Goal: Information Seeking & Learning: Learn about a topic

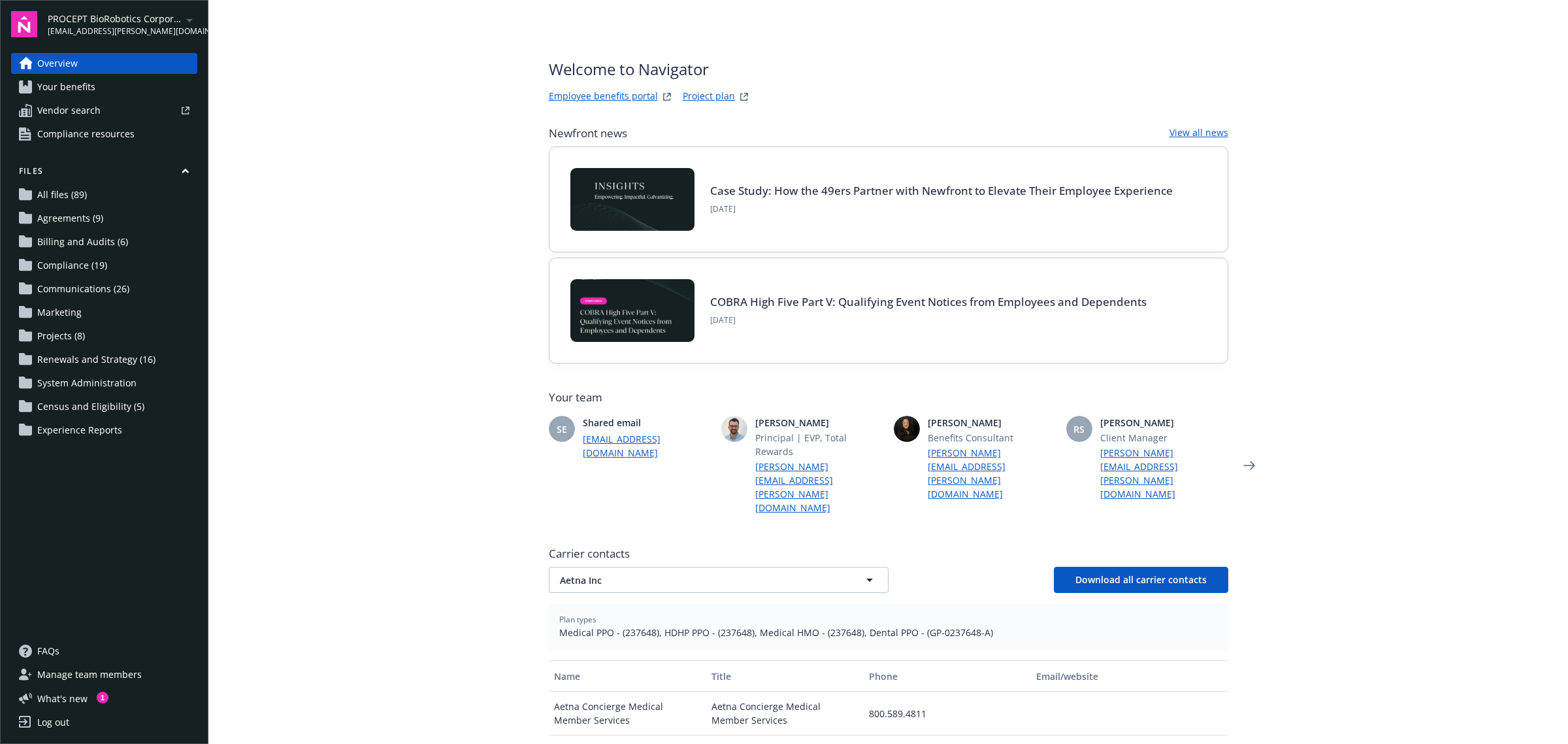
click at [81, 85] on span "Your benefits" at bounding box center [66, 87] width 58 height 21
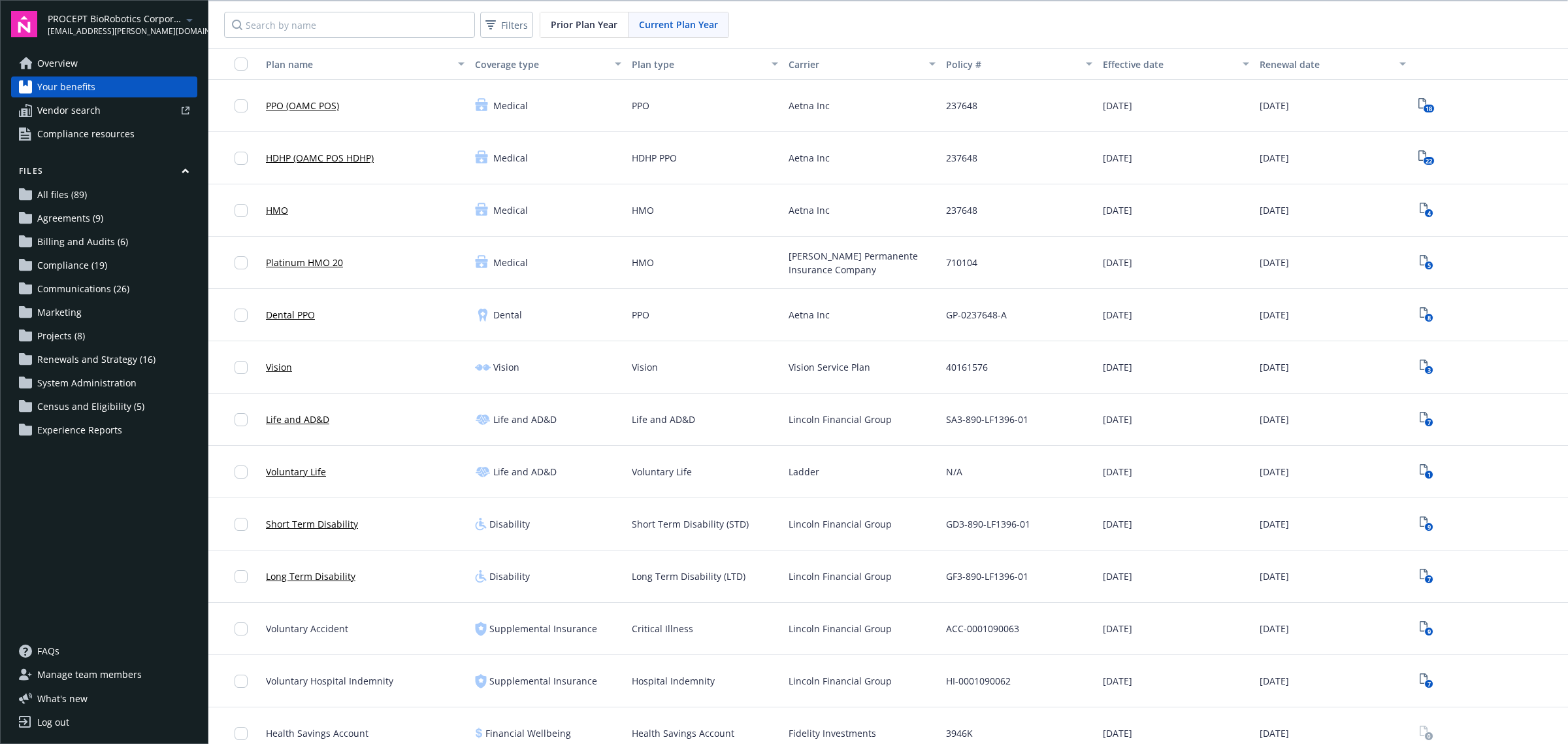
click at [674, 32] on div "Current Plan Year" at bounding box center [678, 25] width 100 height 25
click at [583, 21] on span "Prior Plan Year" at bounding box center [584, 24] width 67 height 14
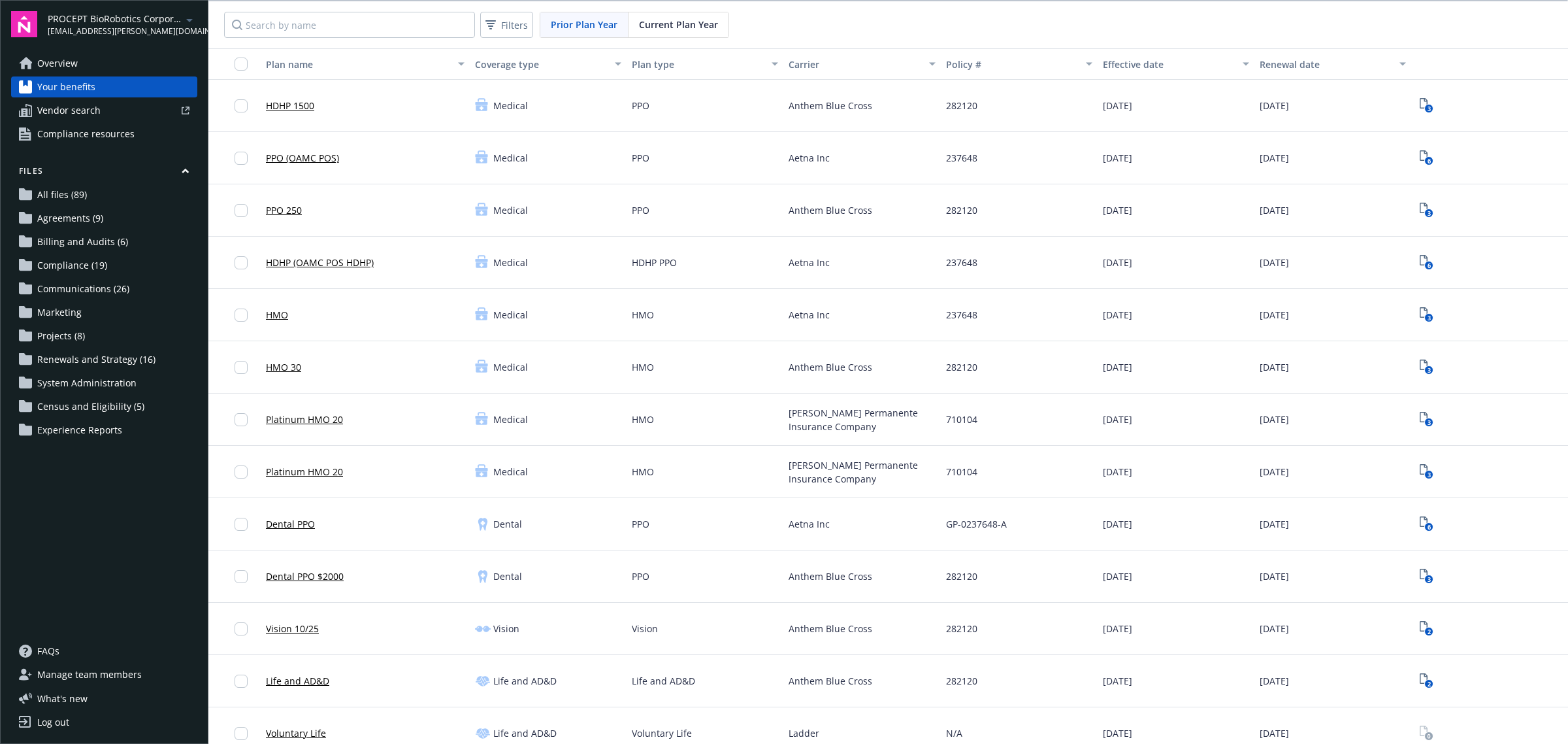
click at [664, 30] on span "Current Plan Year" at bounding box center [679, 24] width 79 height 14
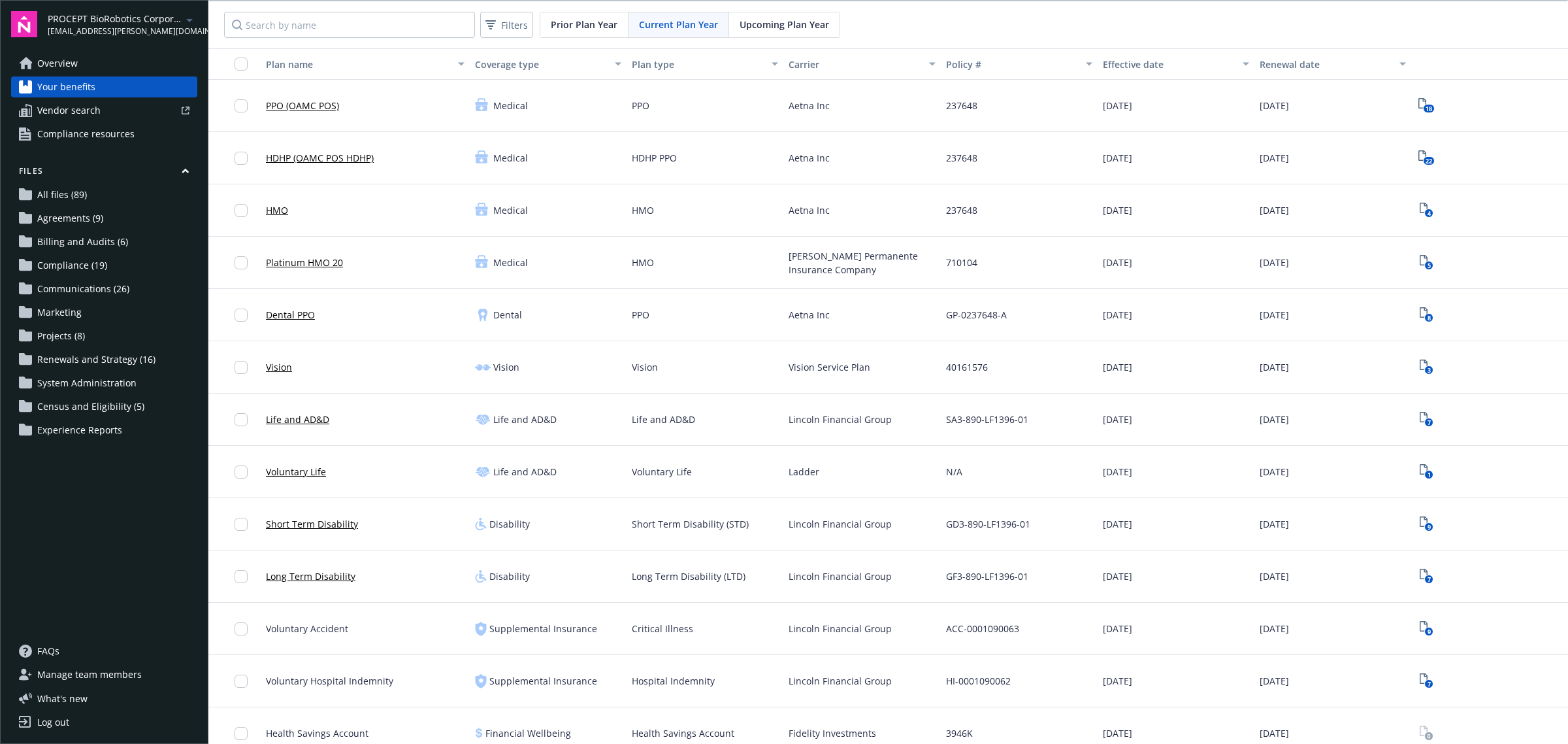
click at [785, 23] on span "Upcoming Plan Year" at bounding box center [784, 24] width 89 height 14
click at [356, 31] on input "Search by name" at bounding box center [350, 25] width 251 height 26
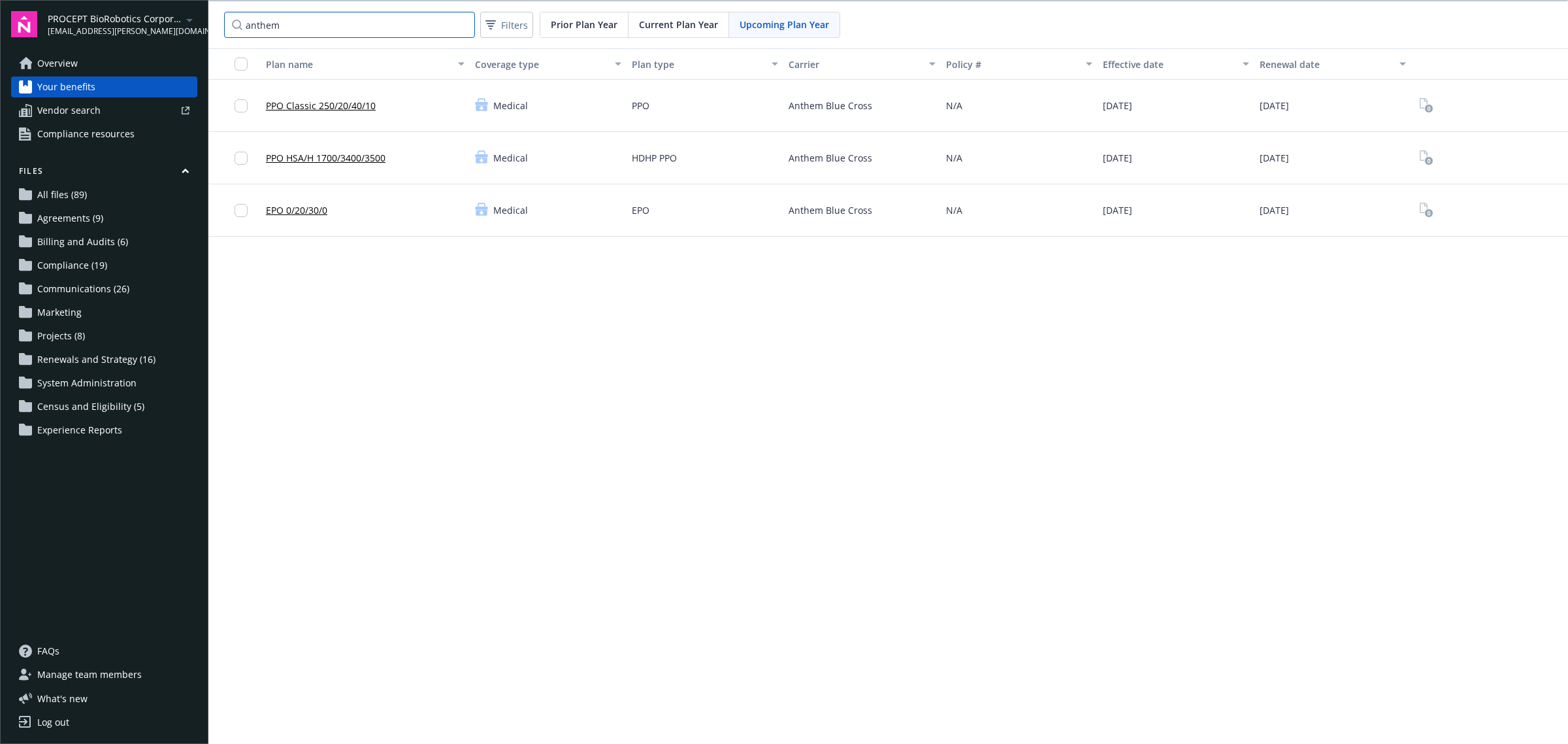
type input "anthem"
click at [290, 208] on link "EPO 0/20/30/0" at bounding box center [296, 210] width 61 height 14
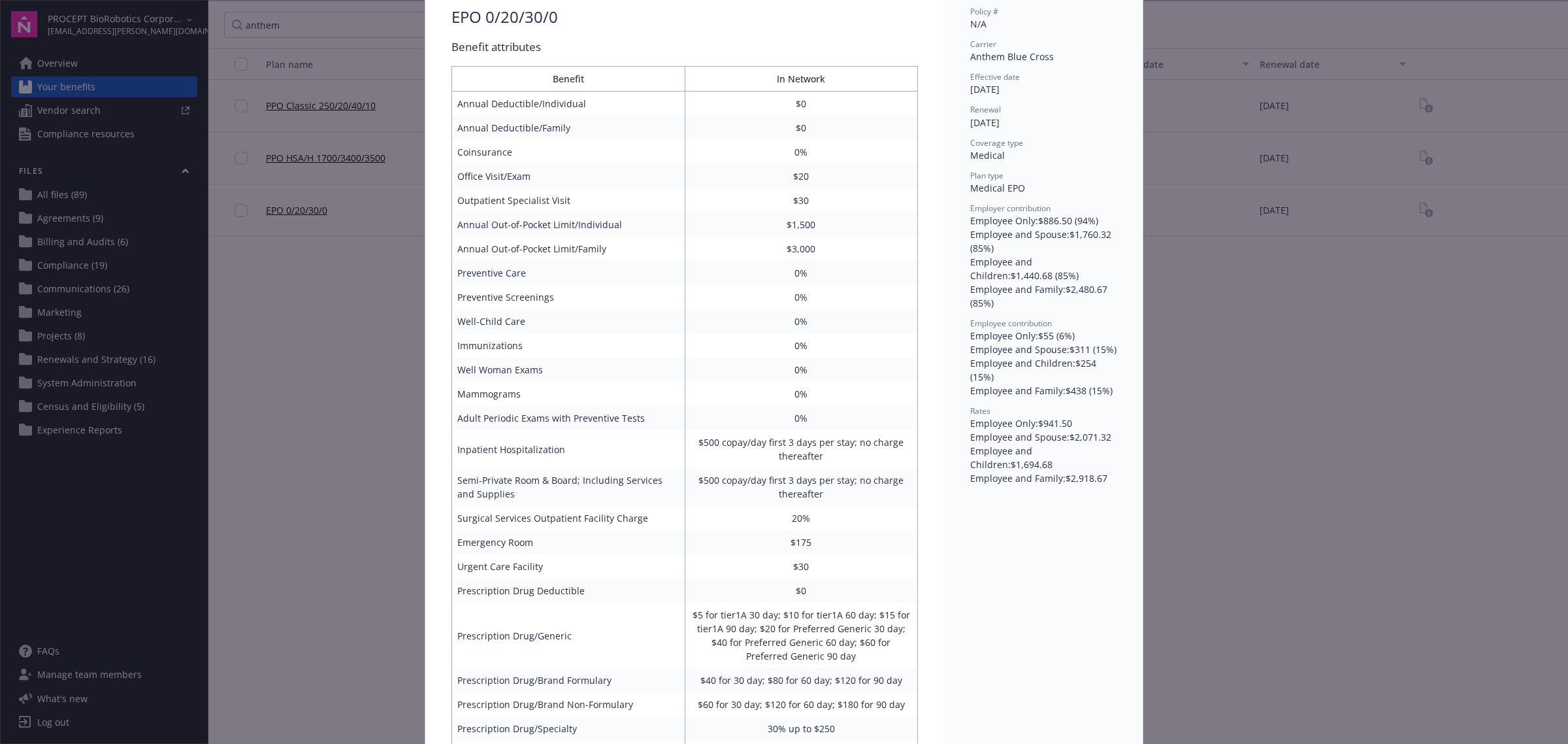
scroll to position [121, 0]
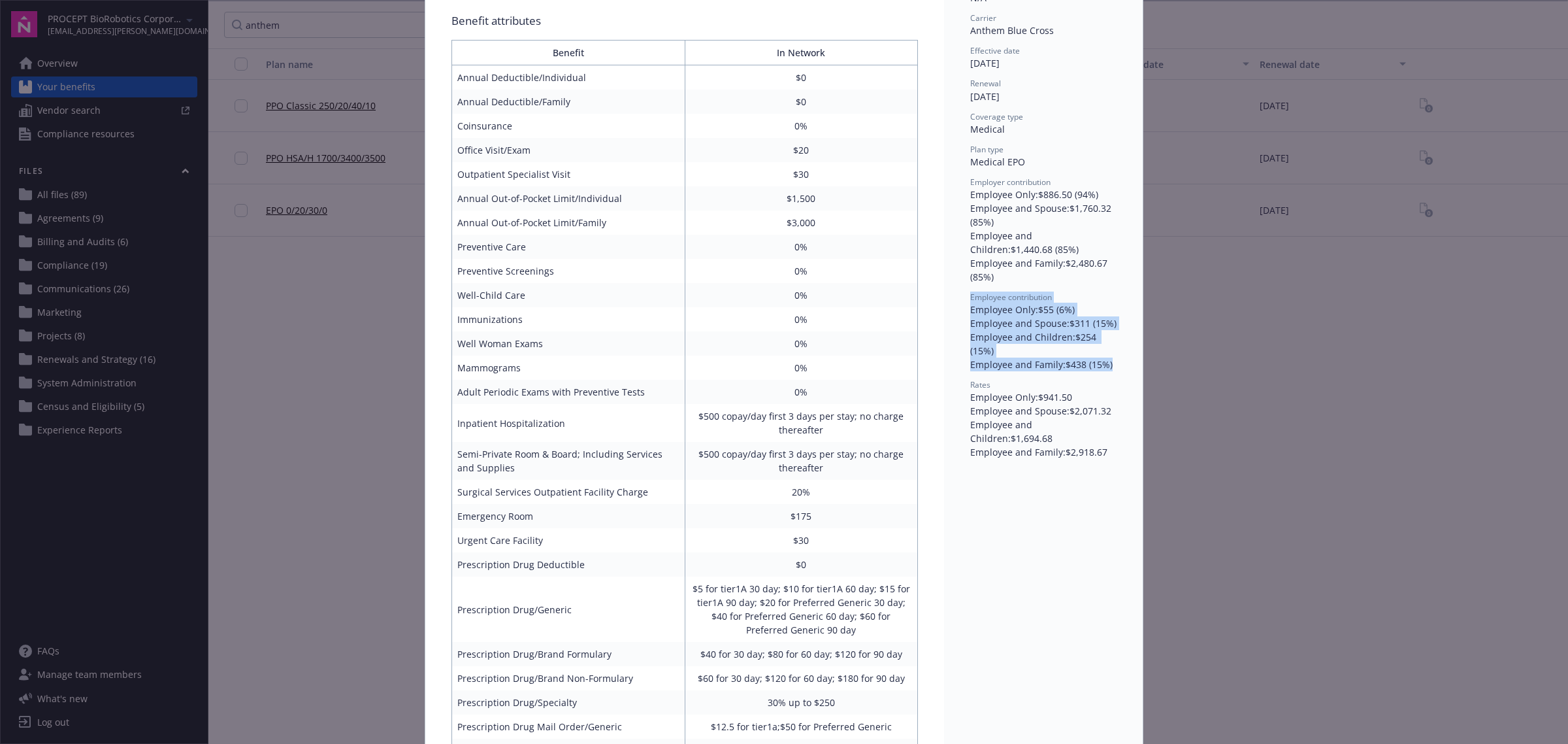
drag, startPoint x: 962, startPoint y: 298, endPoint x: 1109, endPoint y: 363, distance: 160.7
click at [1109, 363] on div "Policy # N/A Carrier Anthem Blue Cross Effective date 01/01/2026 Renewal 01/01/…" at bounding box center [1043, 451] width 198 height 1005
click at [993, 418] on div "Employee and Children : $1,694.68" at bounding box center [1043, 432] width 146 height 28
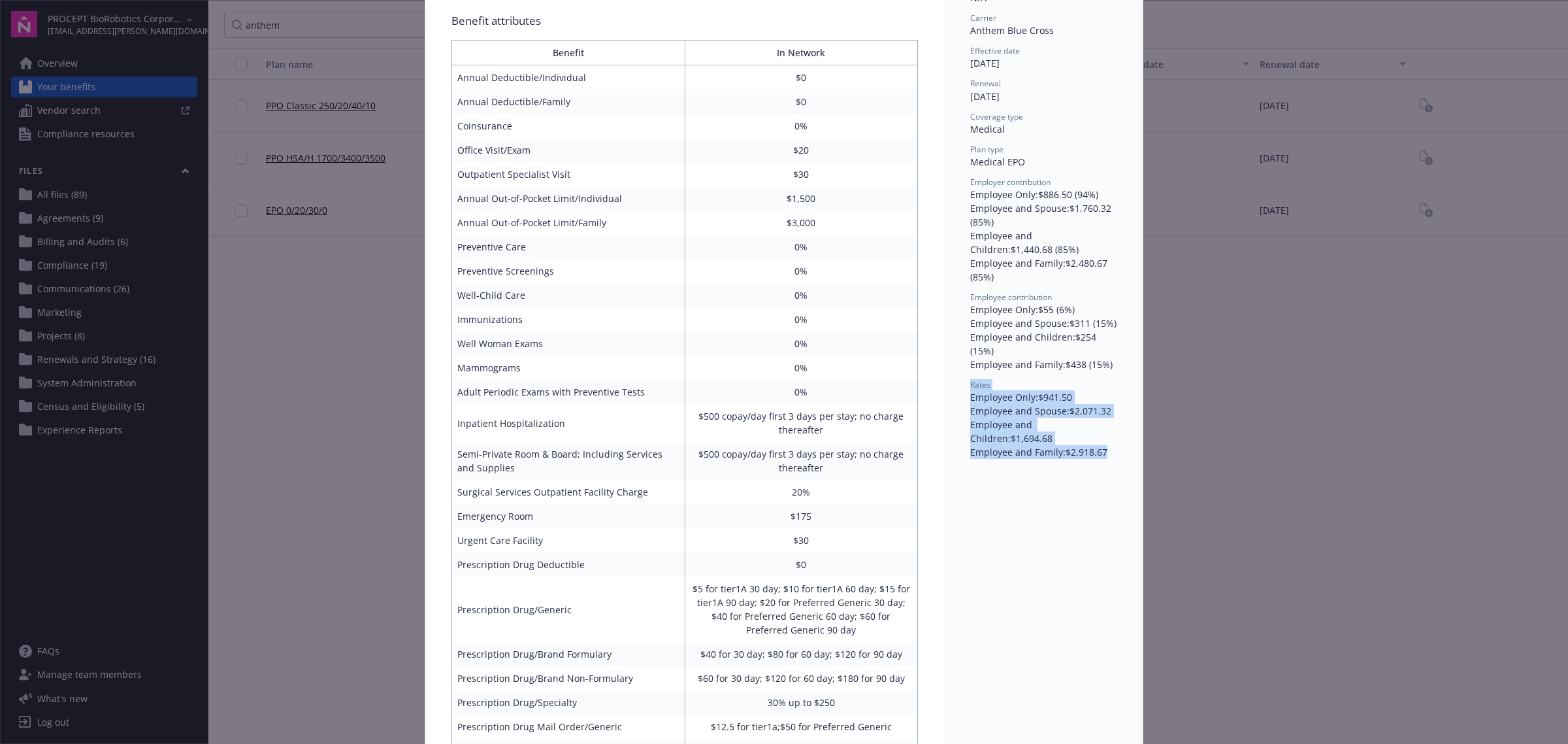
drag, startPoint x: 994, startPoint y: 388, endPoint x: 1109, endPoint y: 439, distance: 125.8
click at [1109, 439] on div "Policy # N/A Carrier Anthem Blue Cross Effective date 01/01/2026 Renewal 01/01/…" at bounding box center [1043, 451] width 198 height 1005
drag, startPoint x: 1054, startPoint y: 308, endPoint x: 1077, endPoint y: 308, distance: 23.0
click at [1077, 308] on div "Employee Only : $55 (6%)" at bounding box center [1043, 310] width 146 height 14
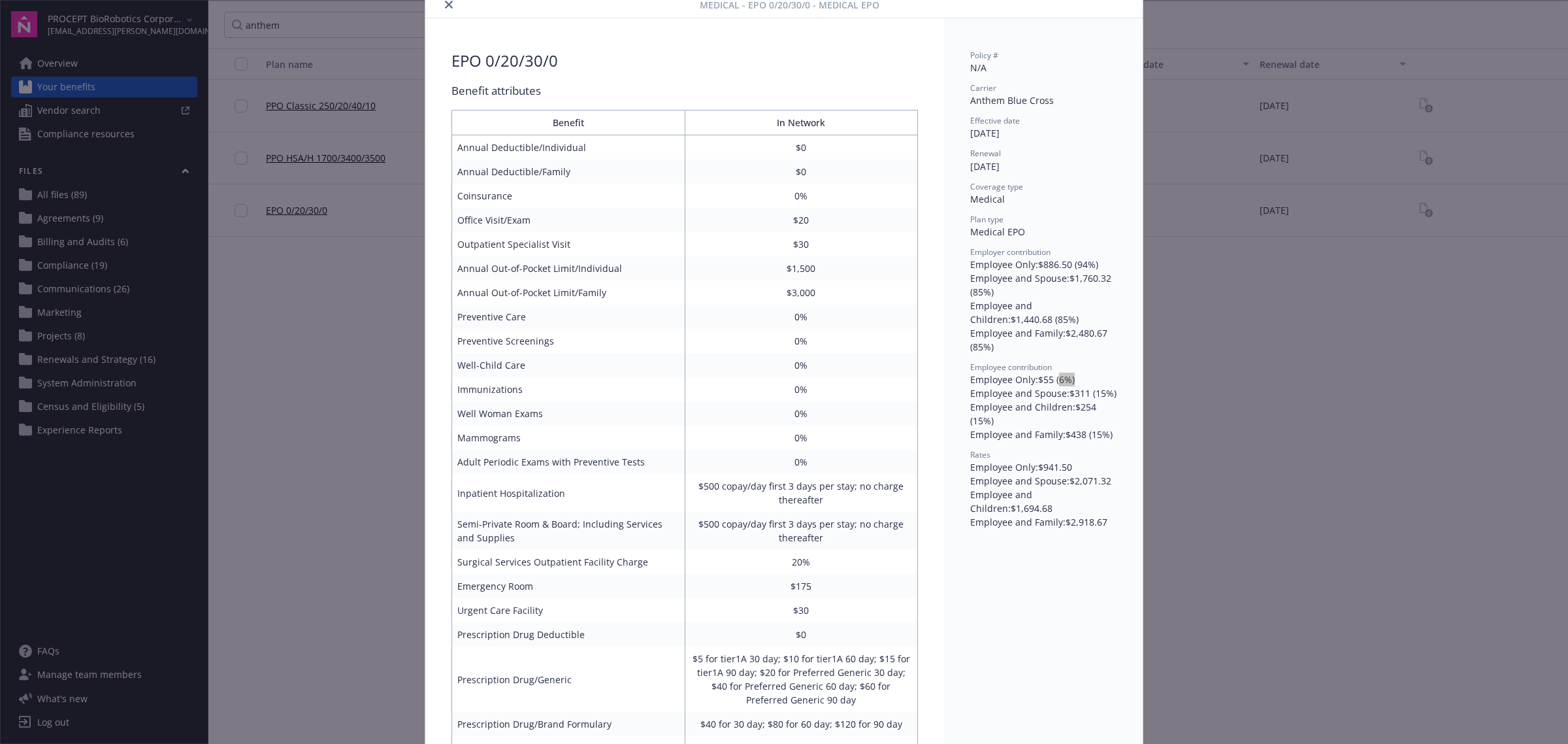
scroll to position [0, 0]
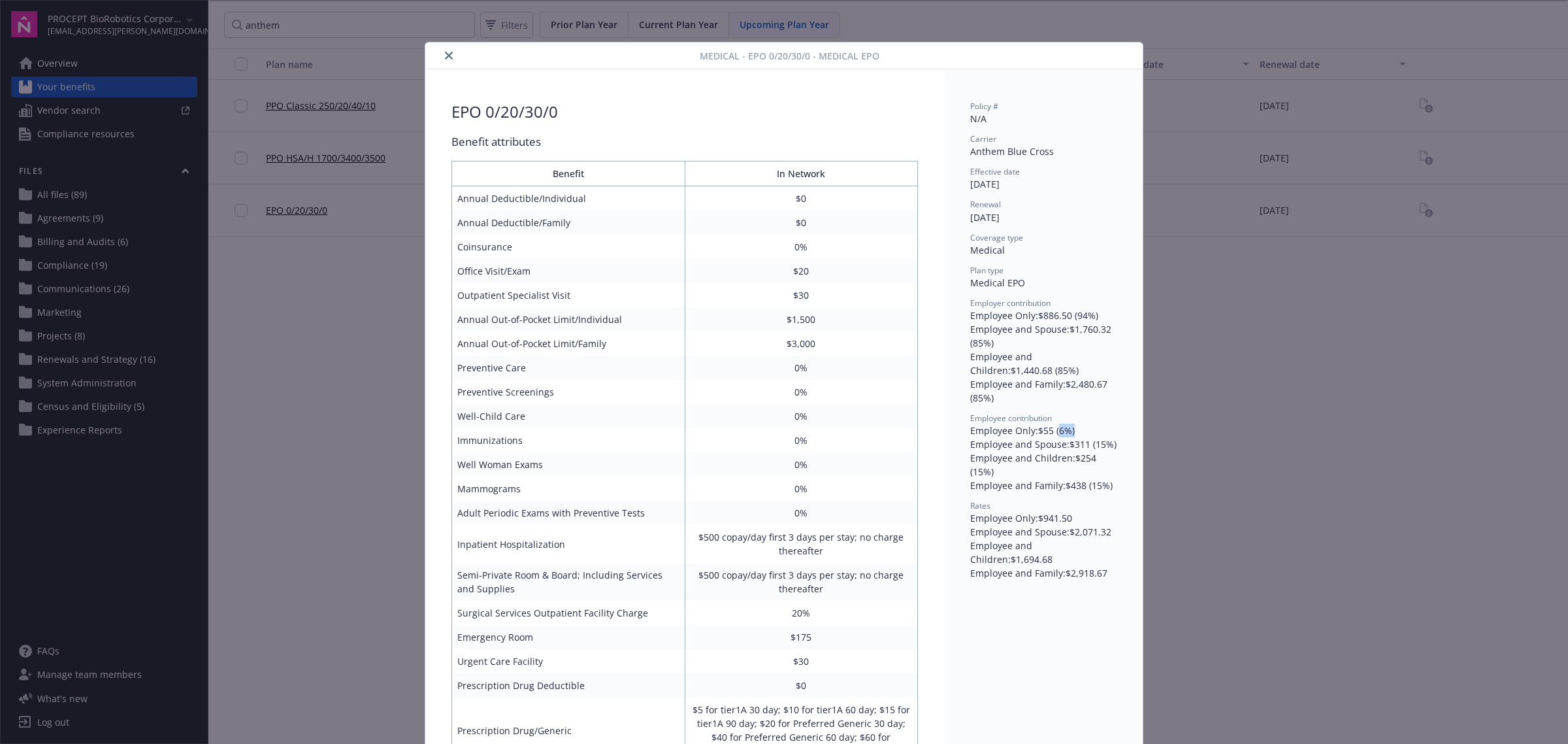
click at [441, 50] on button "close" at bounding box center [449, 56] width 16 height 16
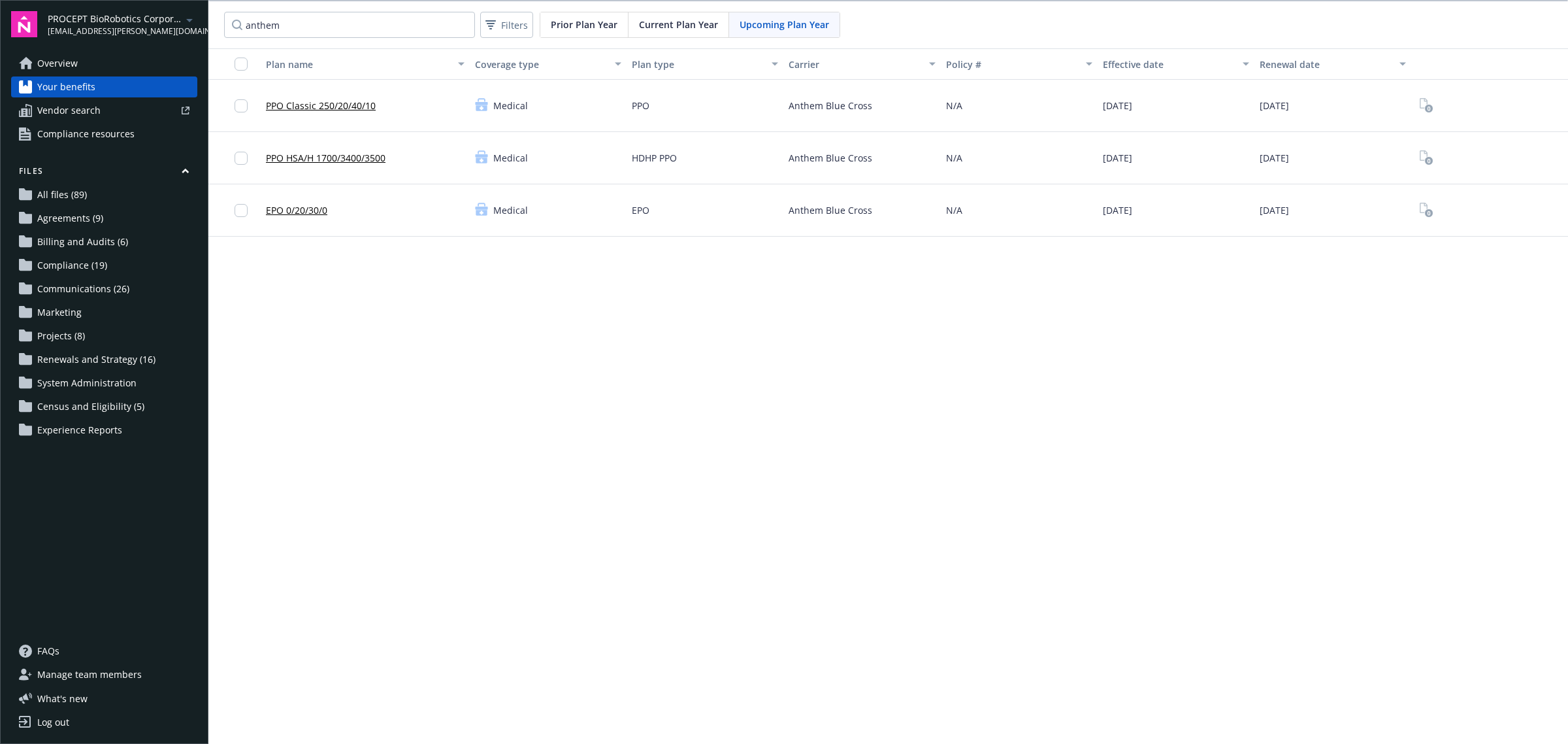
click at [498, 332] on div "Plan name Coverage type Plan type Carrier Policy # Effective date Renewal date …" at bounding box center [888, 397] width 1360 height 697
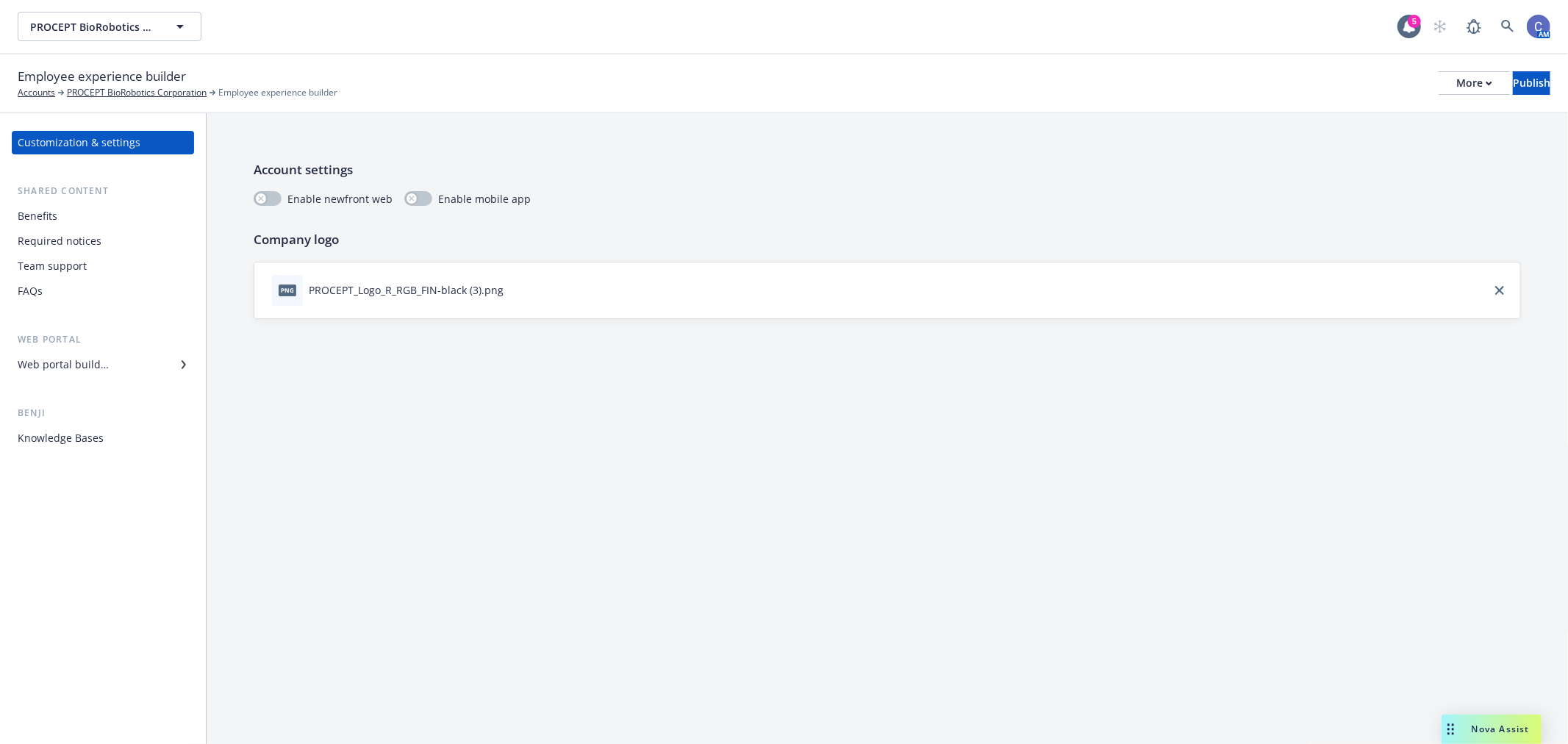
click at [71, 361] on div "Web portal builder" at bounding box center [63, 365] width 91 height 24
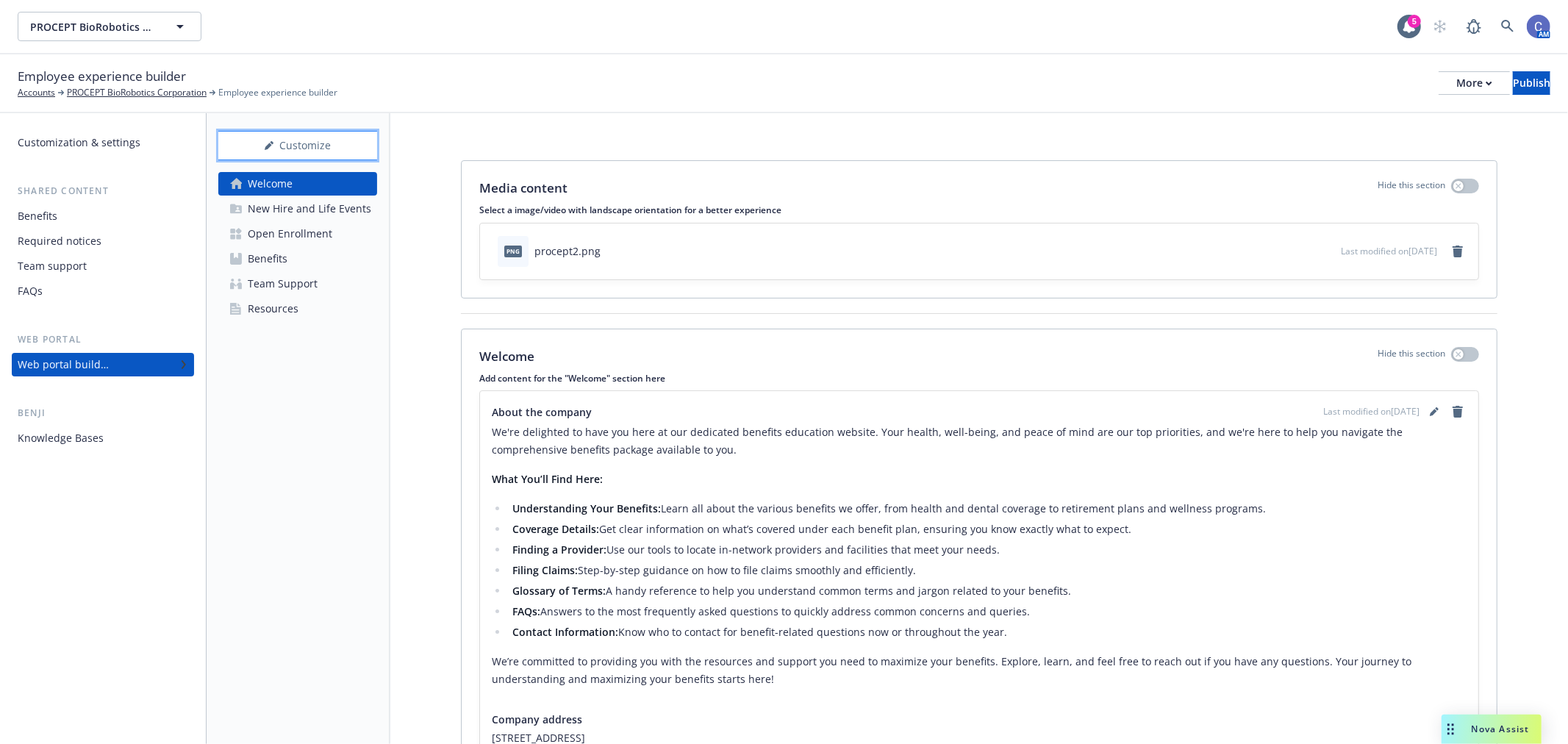
click at [294, 136] on div "Customize" at bounding box center [298, 146] width 158 height 28
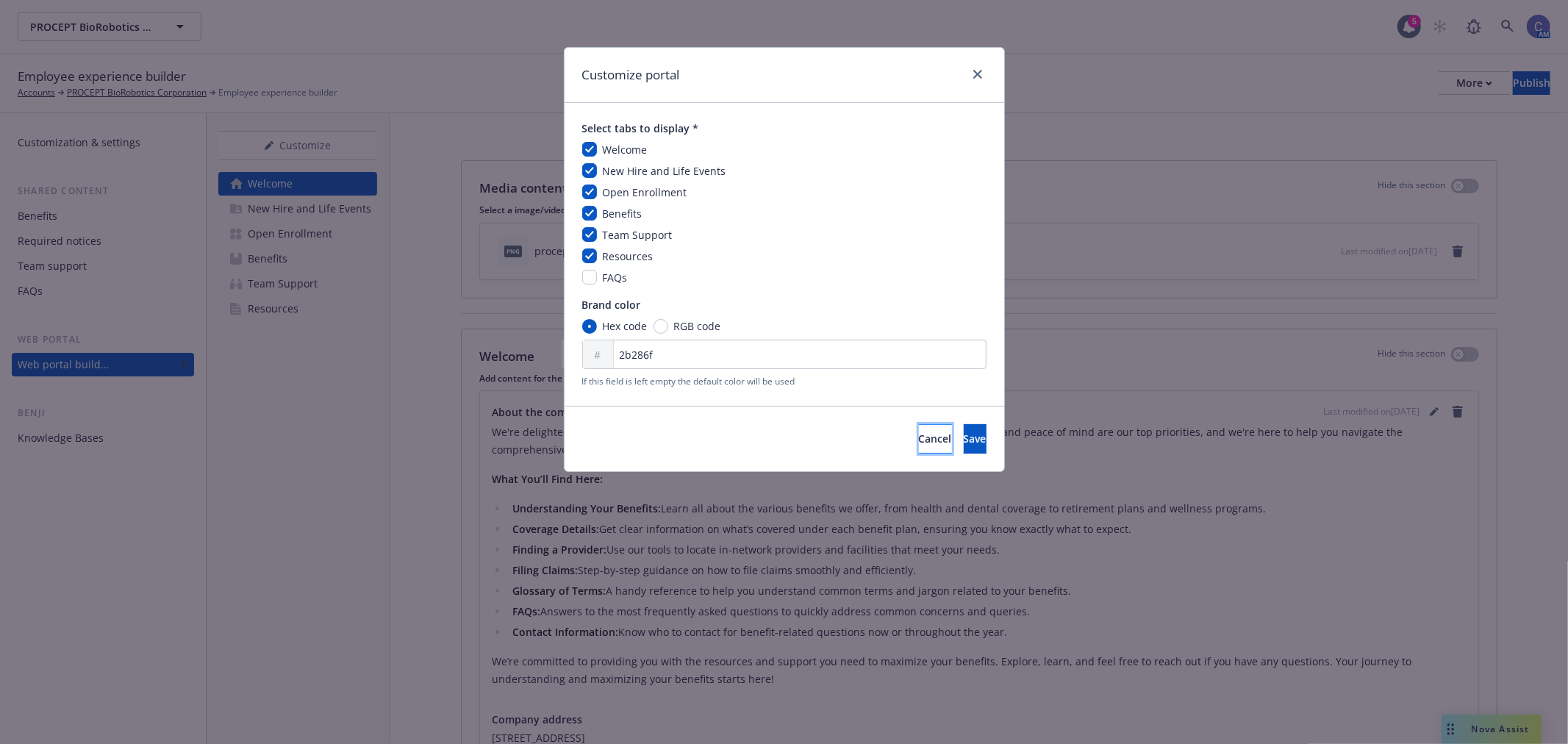
click at [919, 432] on span "Cancel" at bounding box center [935, 438] width 33 height 14
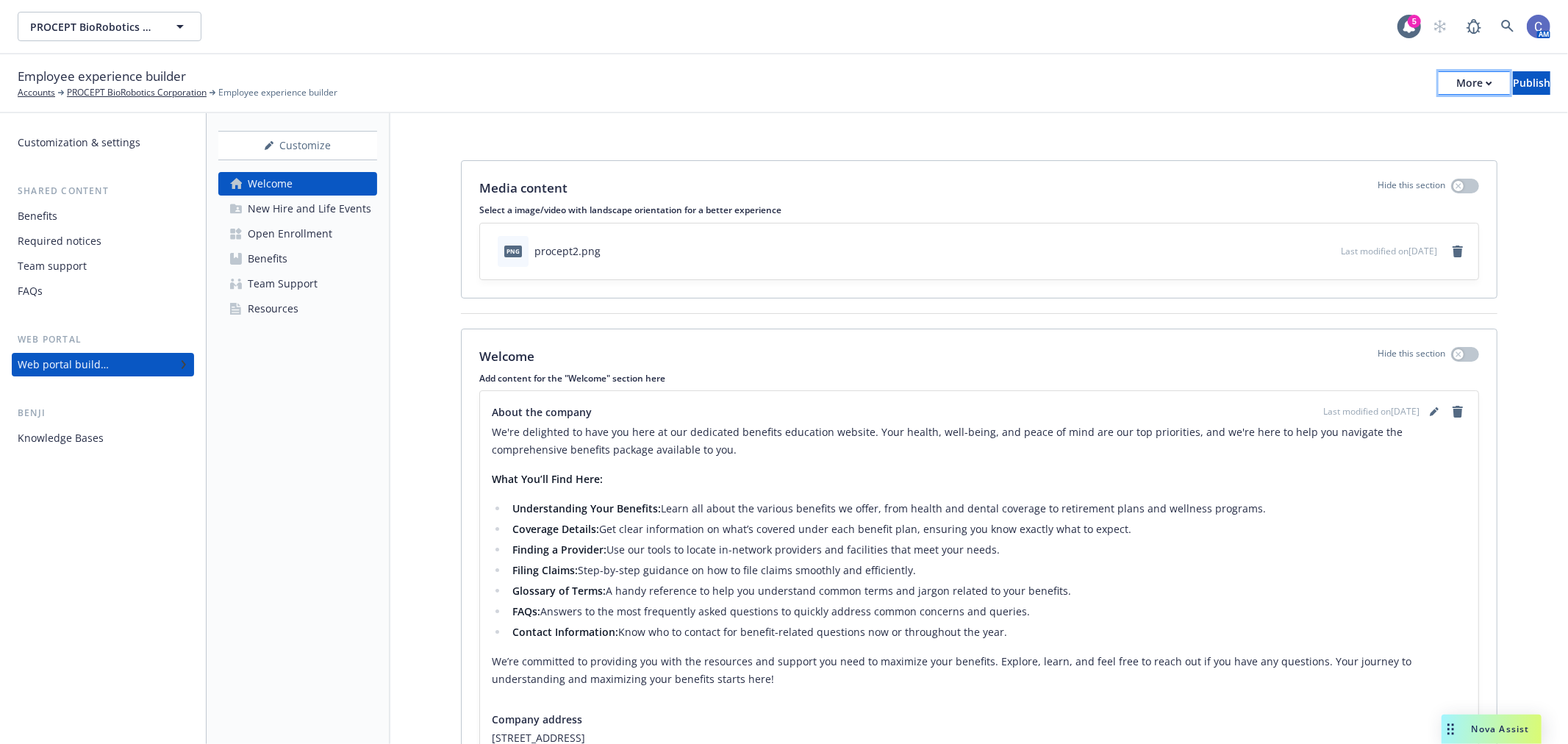
click at [1456, 83] on div "More" at bounding box center [1474, 83] width 36 height 22
click at [1356, 115] on link "Copy preview link" at bounding box center [1353, 116] width 218 height 30
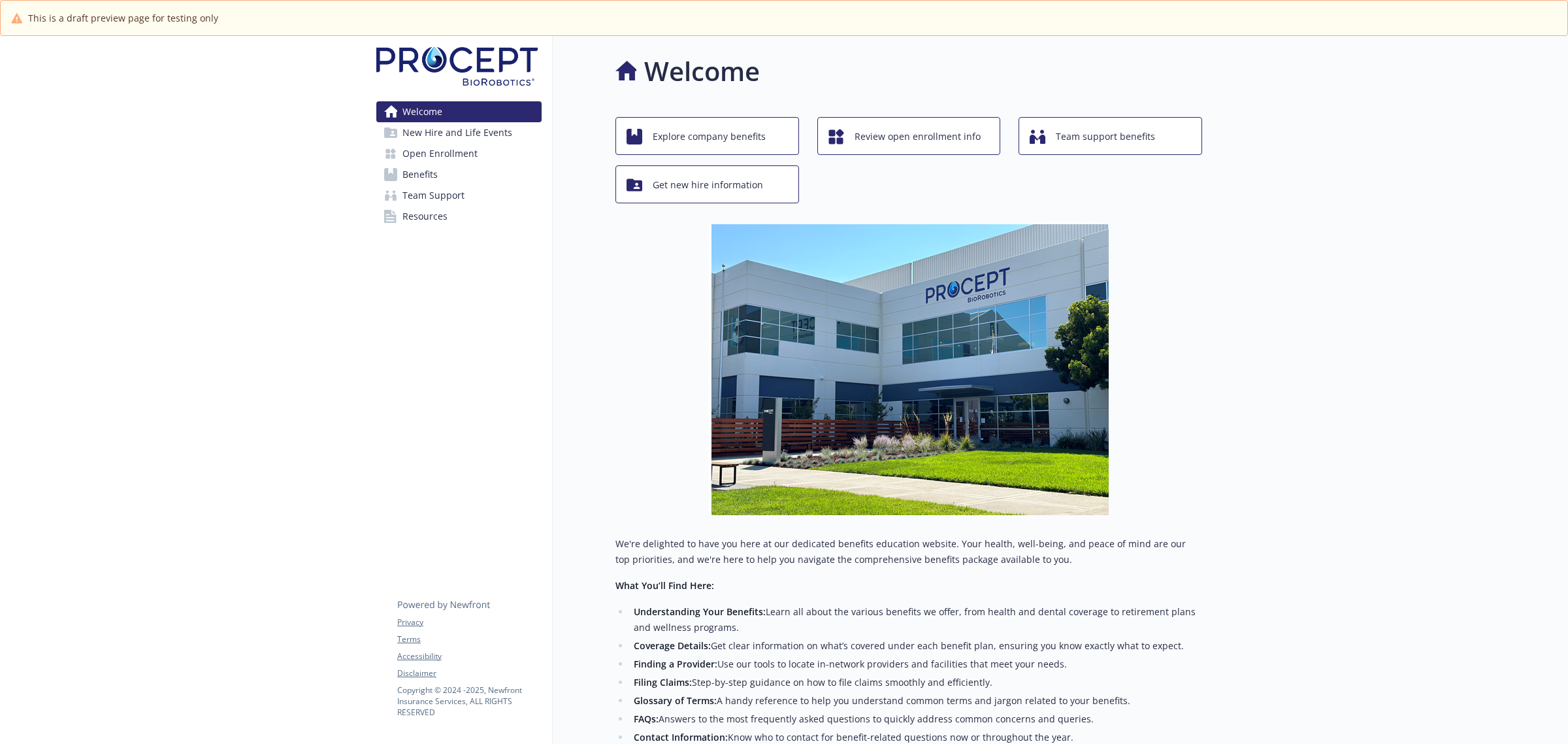
click at [429, 174] on span "Benefits" at bounding box center [420, 175] width 35 height 21
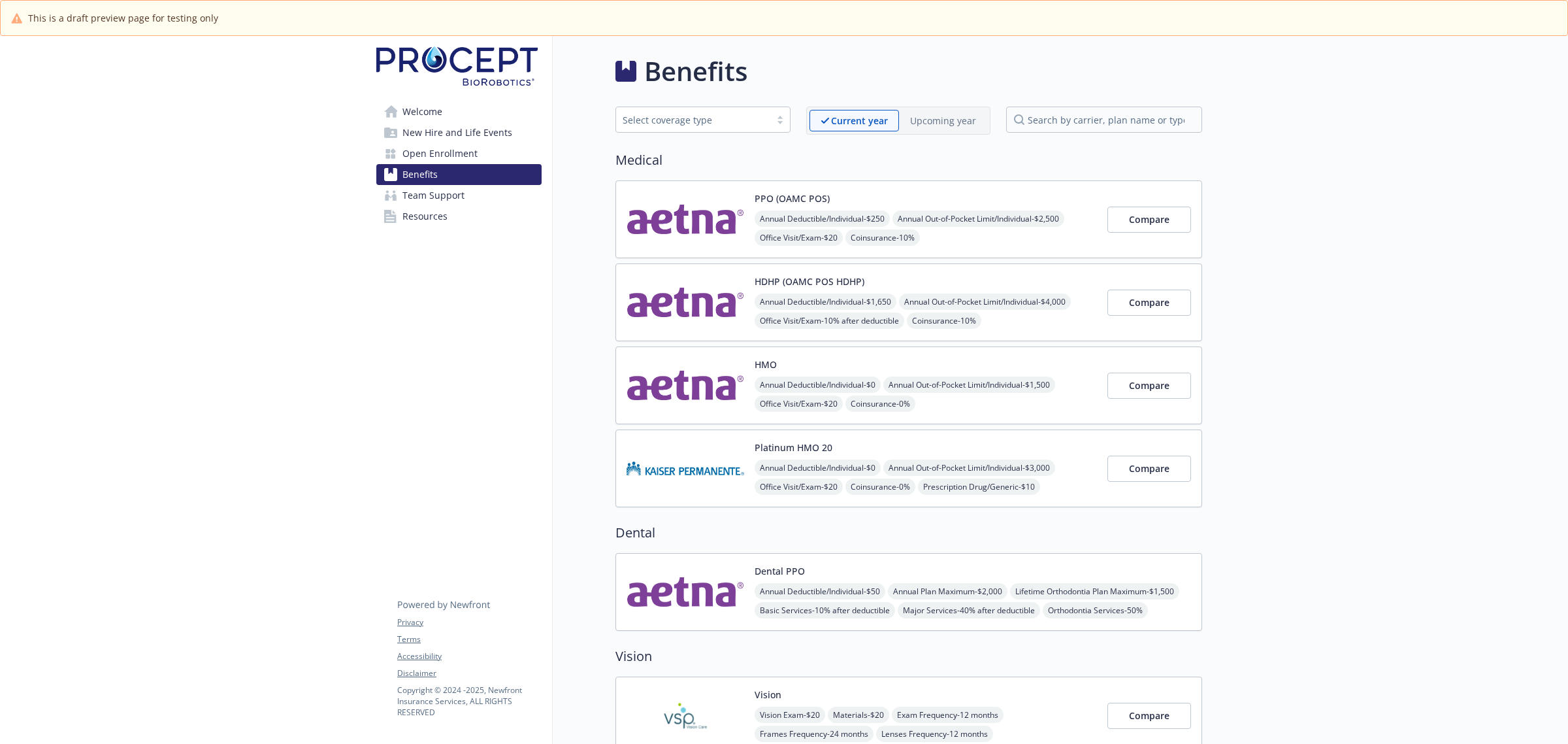
click at [964, 114] on p "Upcoming year" at bounding box center [943, 120] width 66 height 14
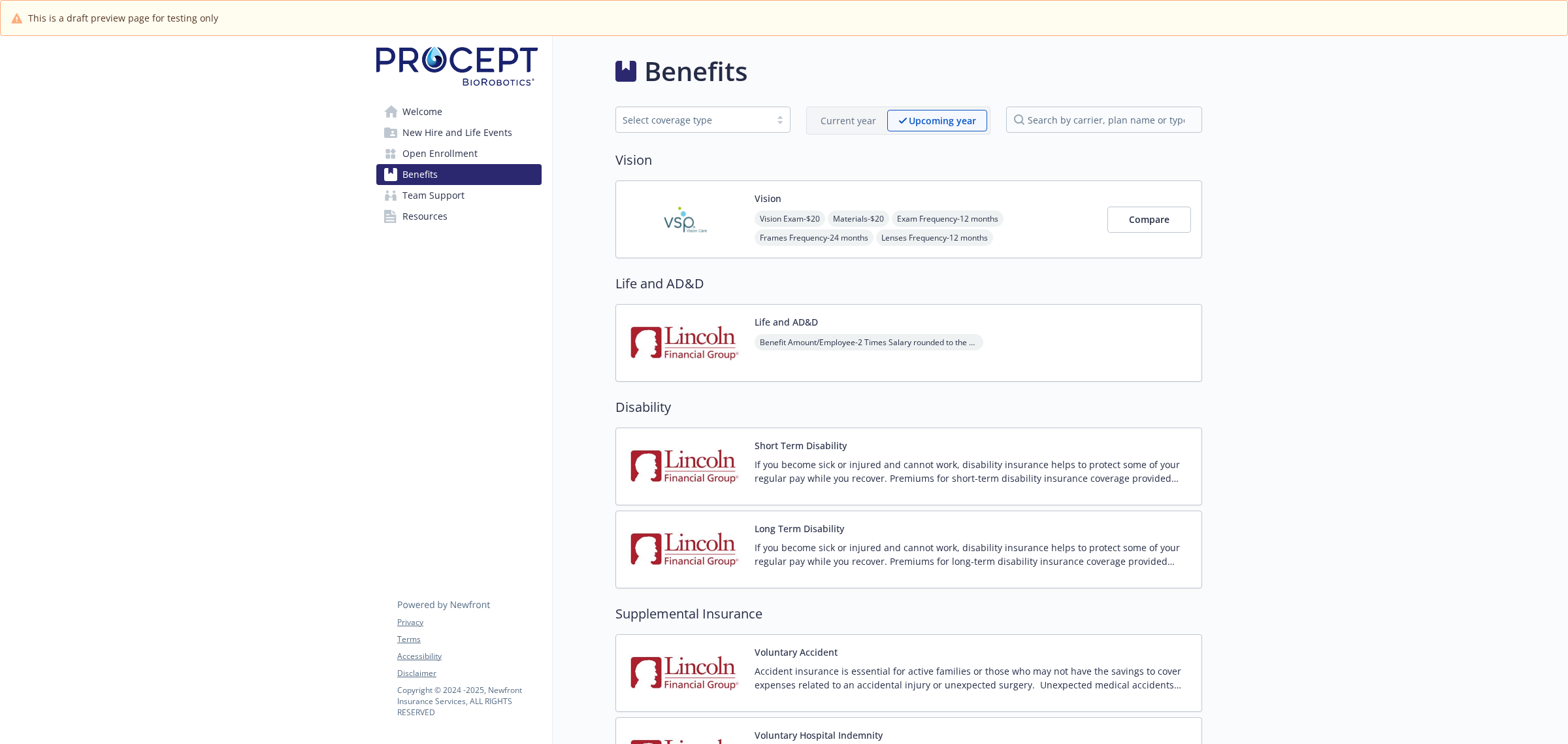
click at [827, 114] on p "Current year" at bounding box center [848, 120] width 56 height 14
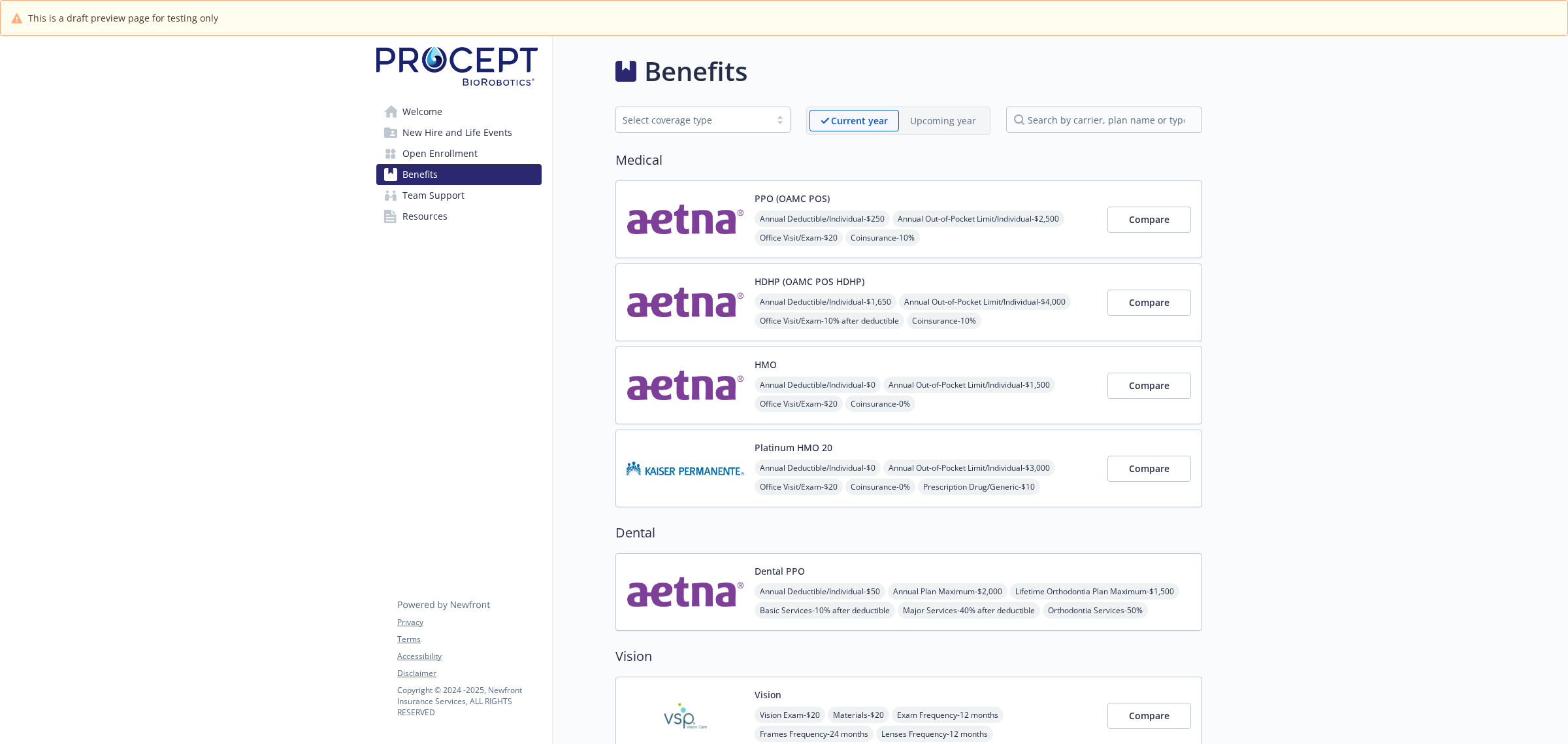
click at [680, 221] on img at bounding box center [686, 220] width 118 height 56
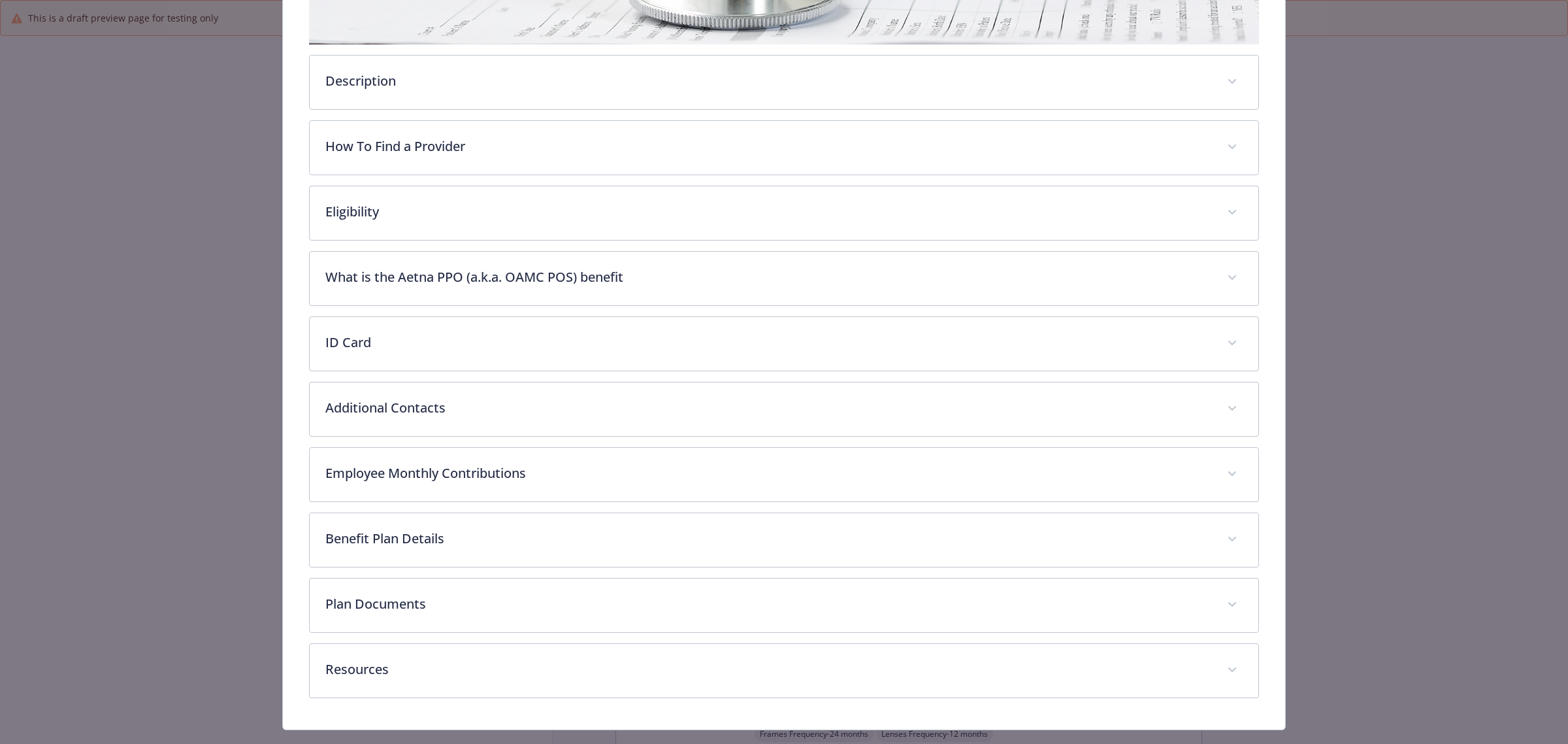
scroll to position [403, 0]
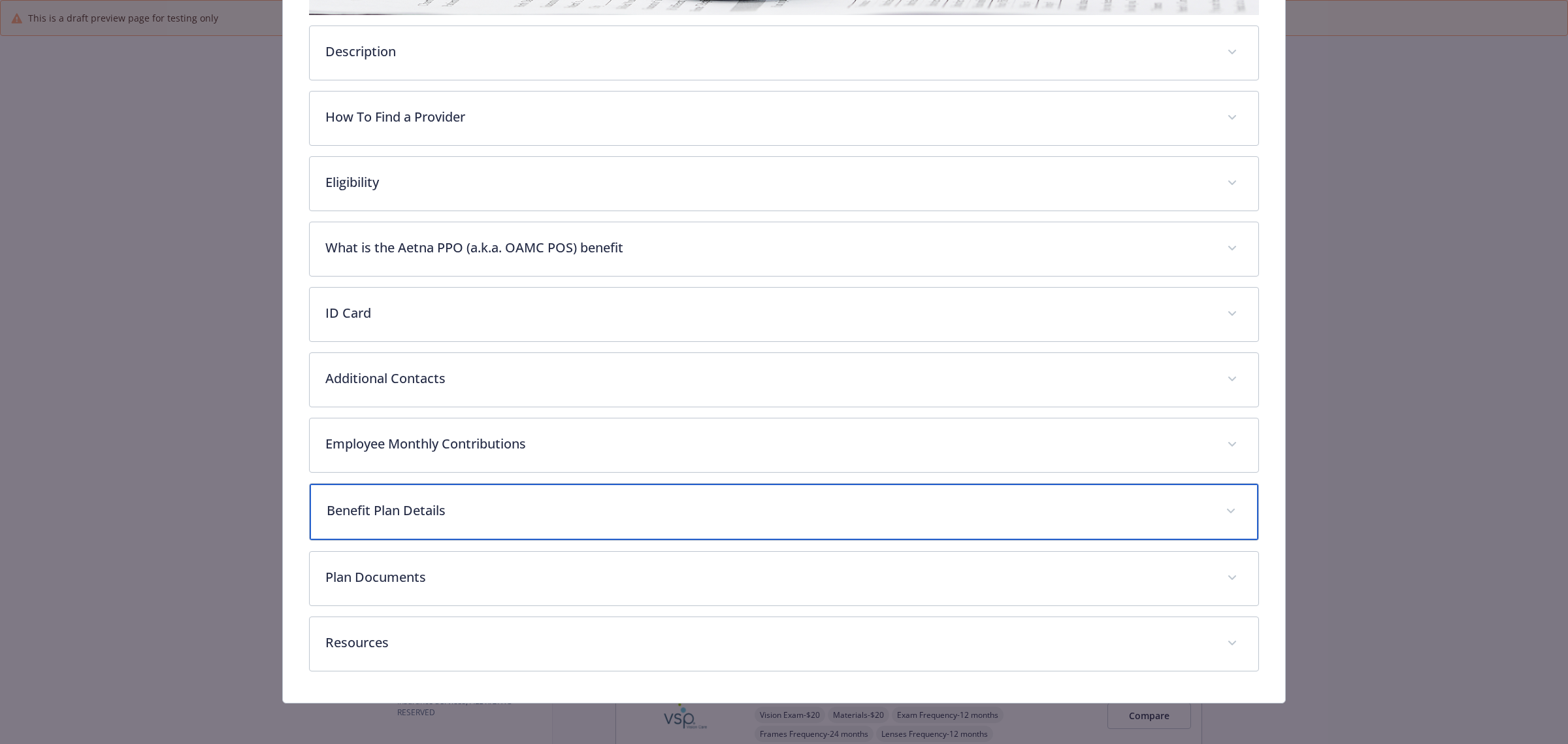
click at [428, 507] on p "Benefit Plan Details" at bounding box center [768, 511] width 883 height 20
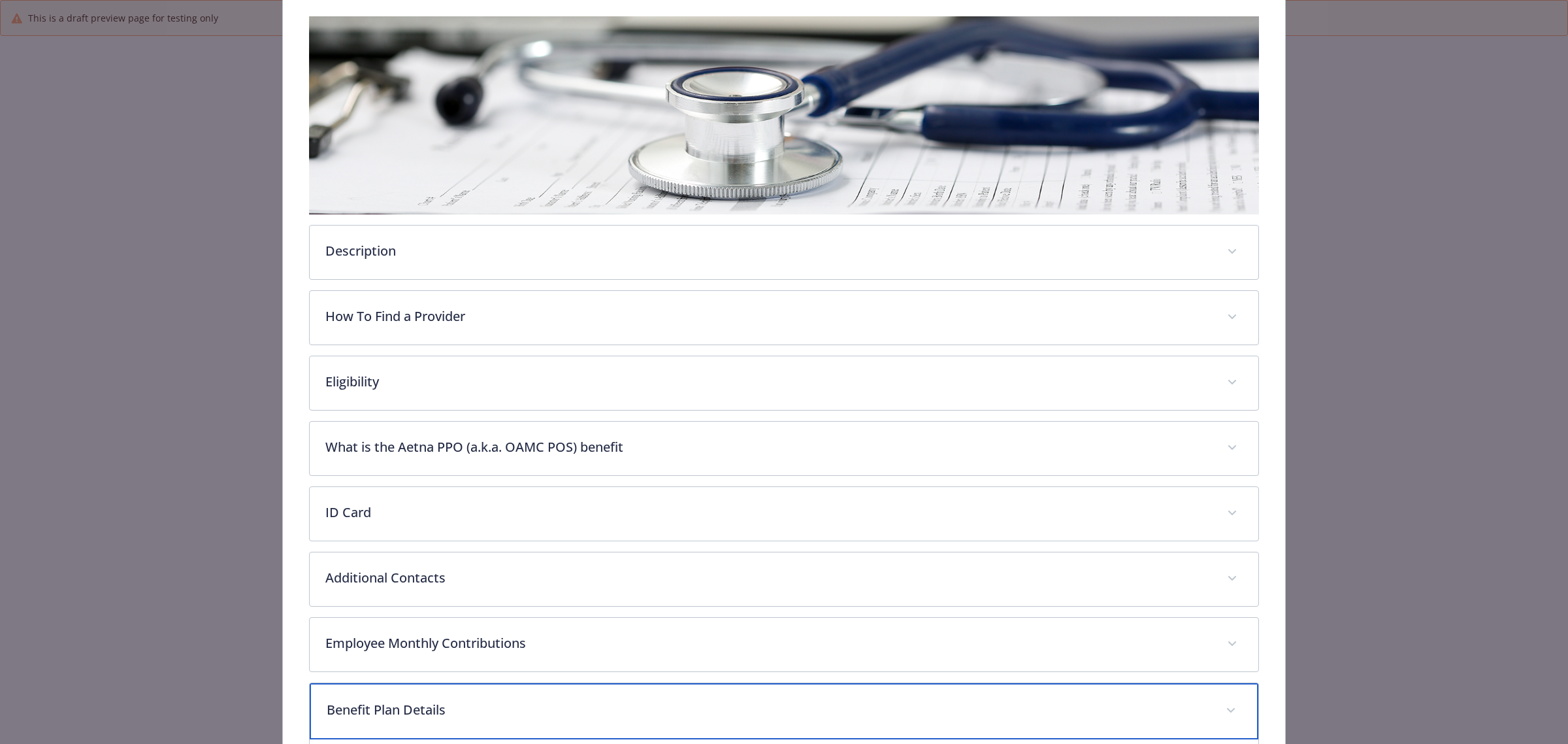
scroll to position [139, 0]
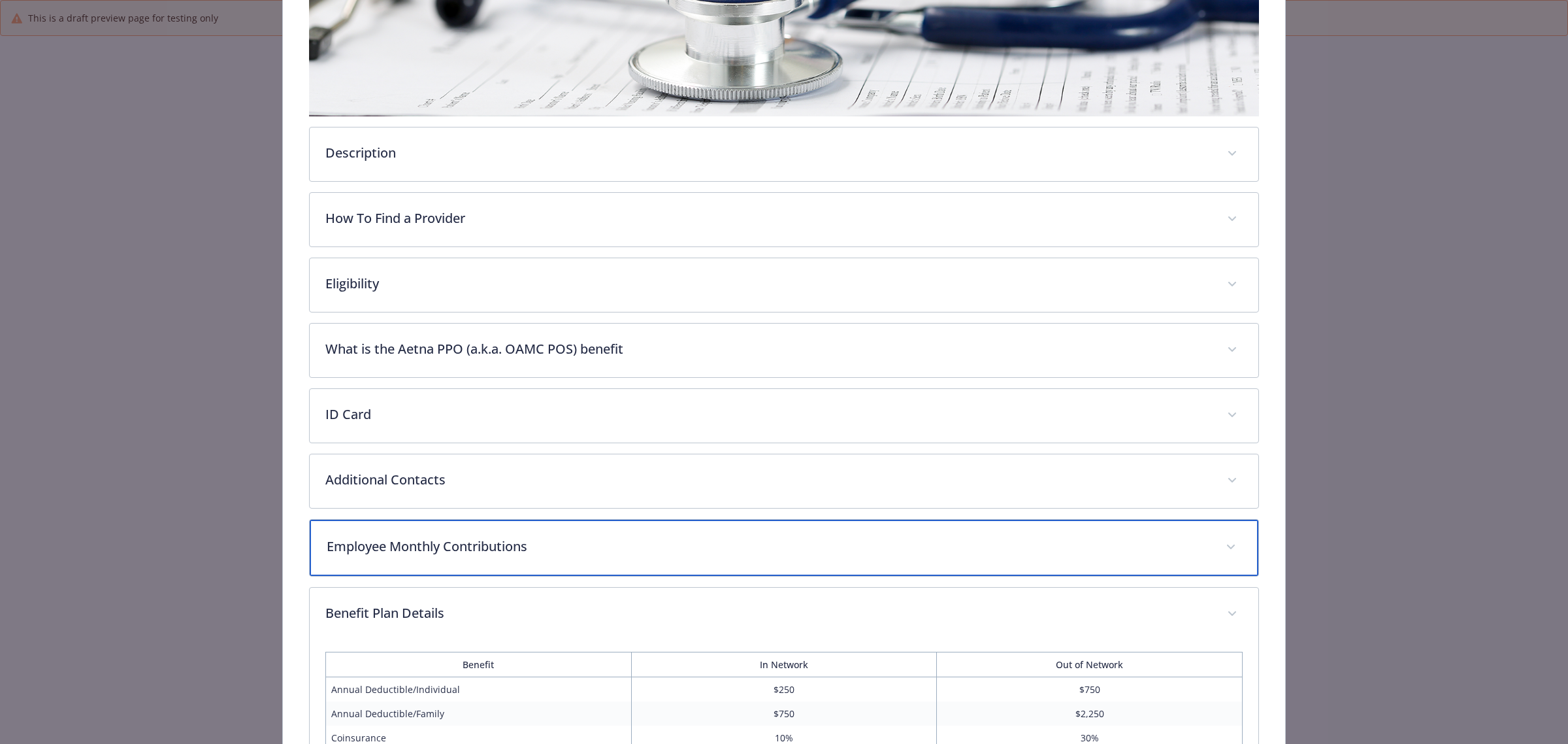
click at [530, 560] on div "Employee Monthly Contributions" at bounding box center [783, 548] width 949 height 56
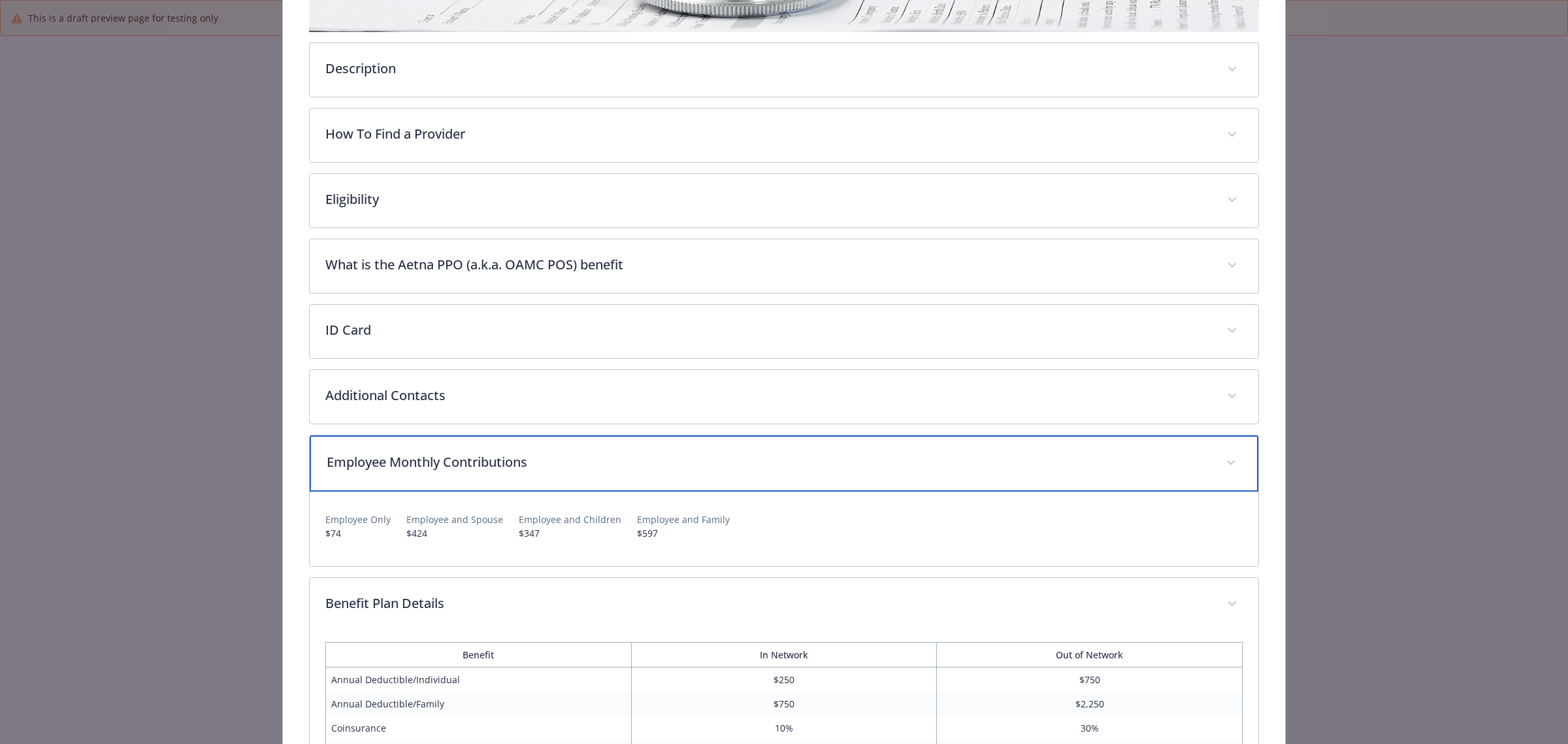
scroll to position [466, 0]
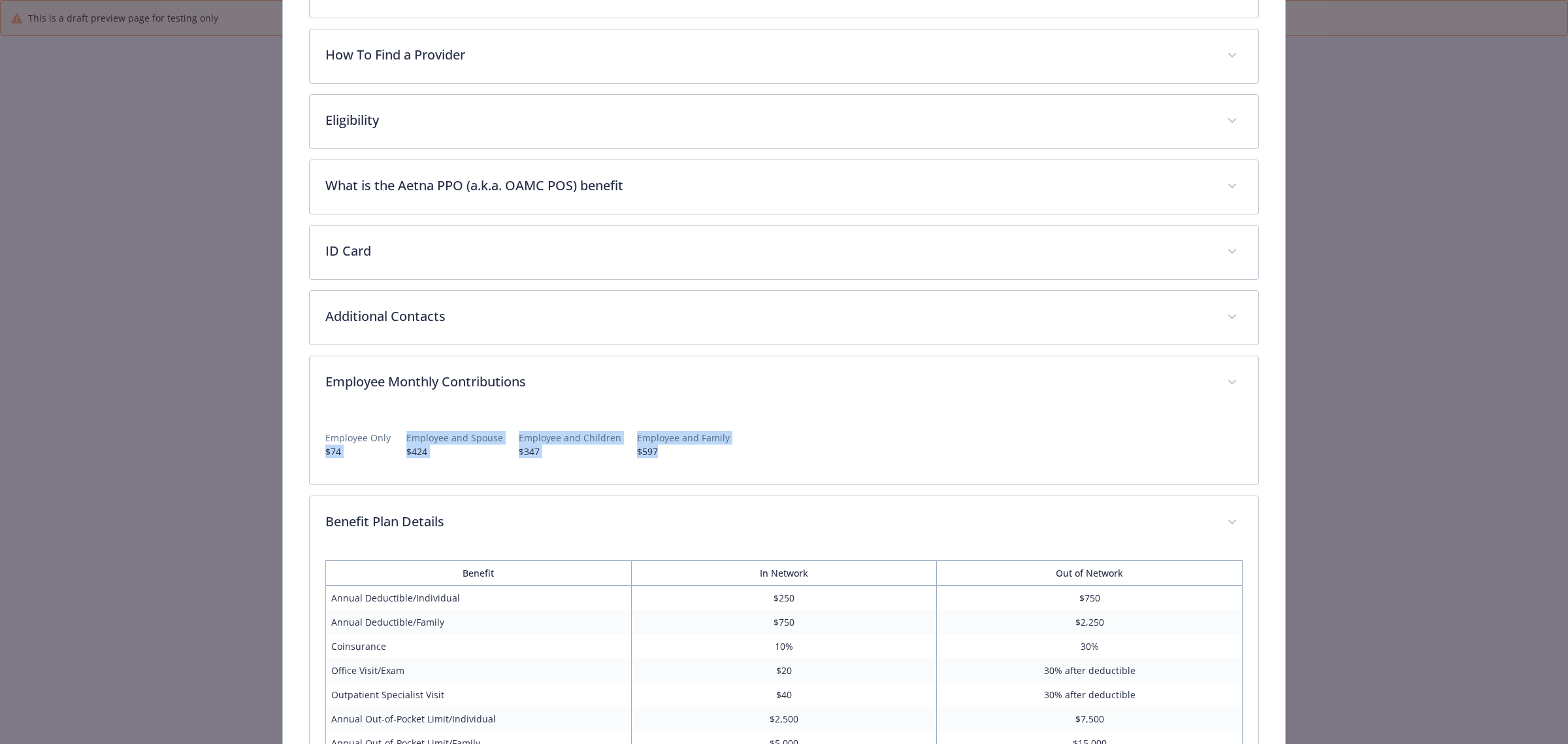
drag, startPoint x: 320, startPoint y: 456, endPoint x: 654, endPoint y: 456, distance: 334.0
click at [654, 456] on div "Employee Only $74 Employee and Spouse $424 Employee and Children $347 Employee …" at bounding box center [783, 447] width 949 height 75
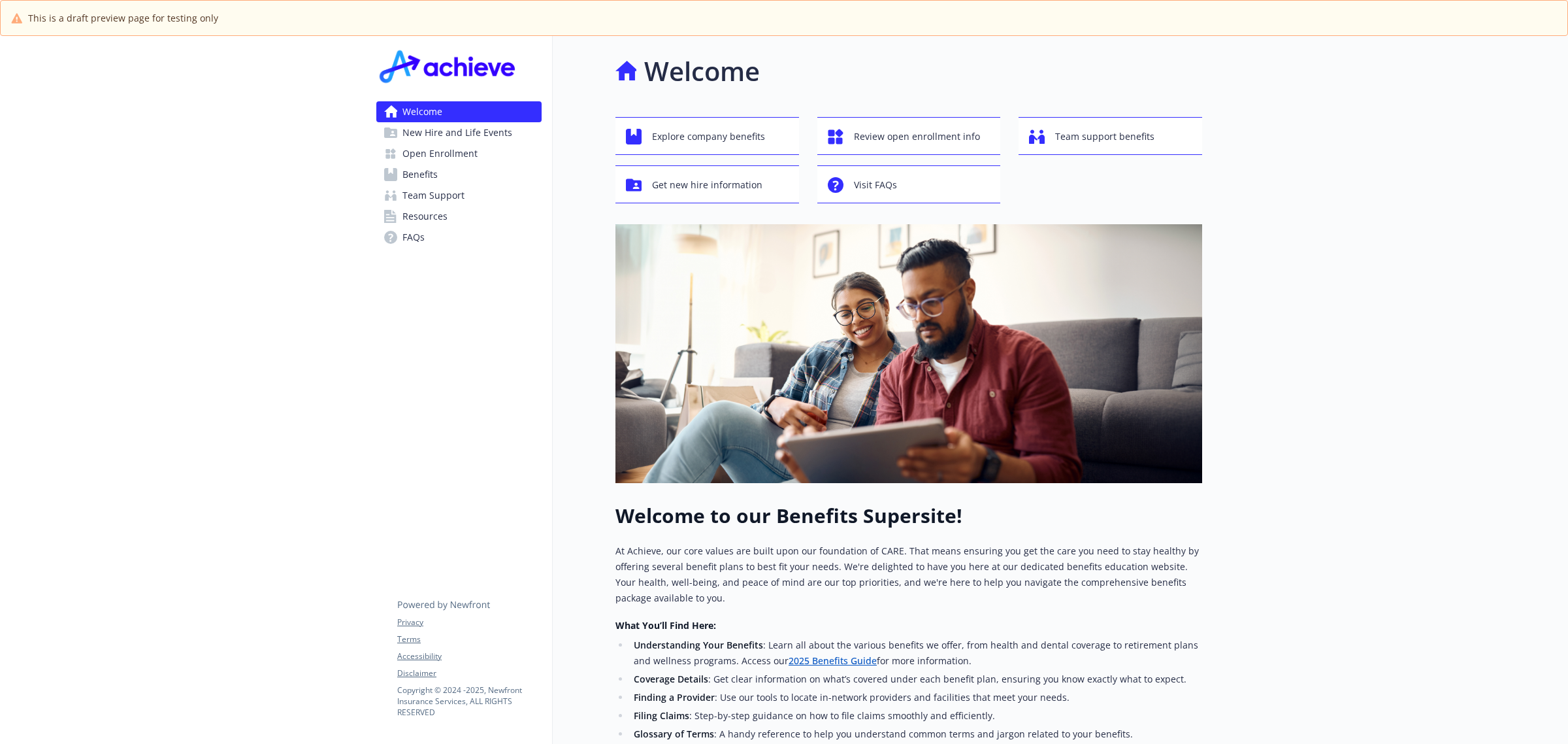
click at [432, 167] on span "Benefits" at bounding box center [420, 175] width 35 height 21
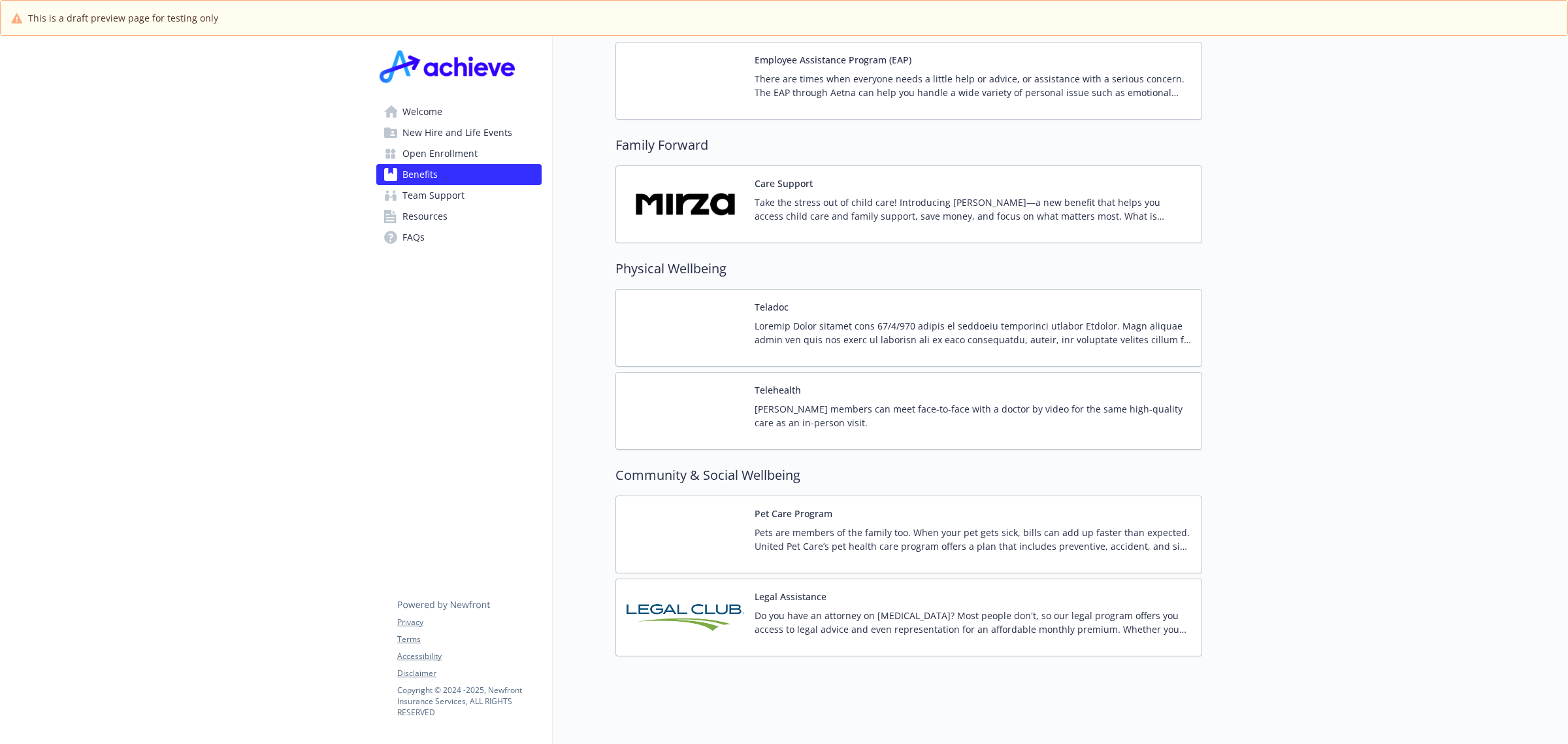
scroll to position [2525, 0]
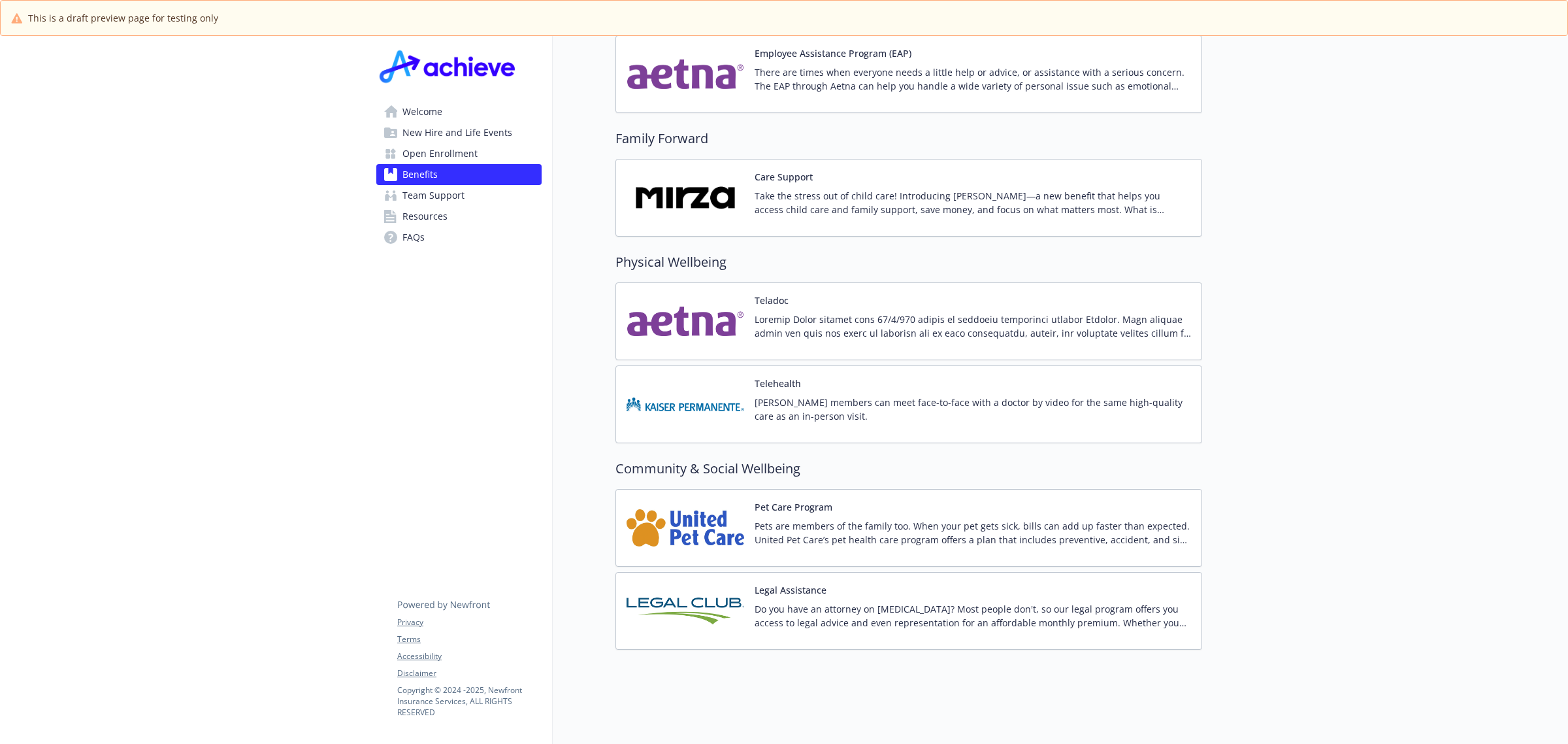
click at [931, 587] on div "Legal Assistance Do you have an attorney on [MEDICAL_DATA]? Most people don't, …" at bounding box center [973, 611] width 436 height 56
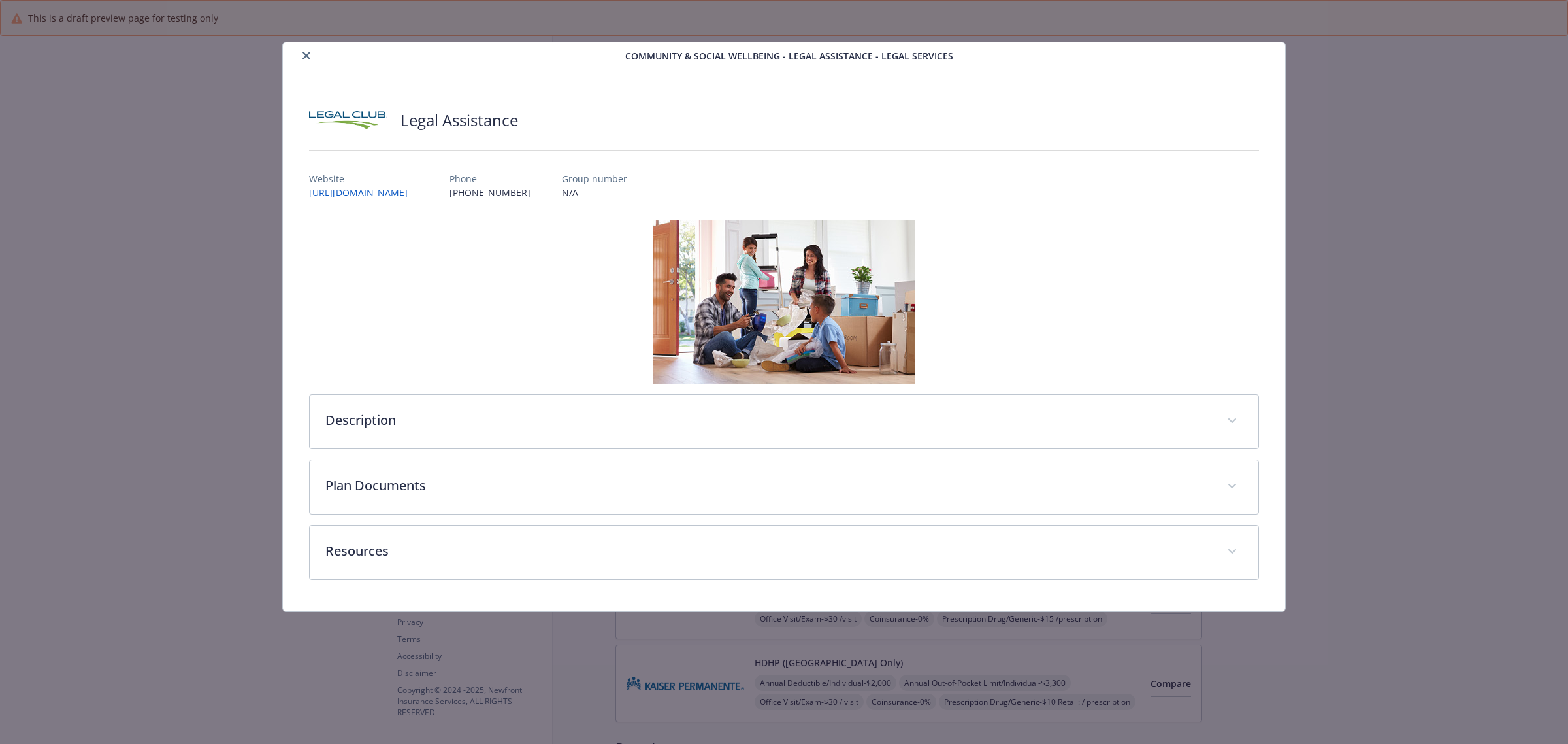
scroll to position [2525, 0]
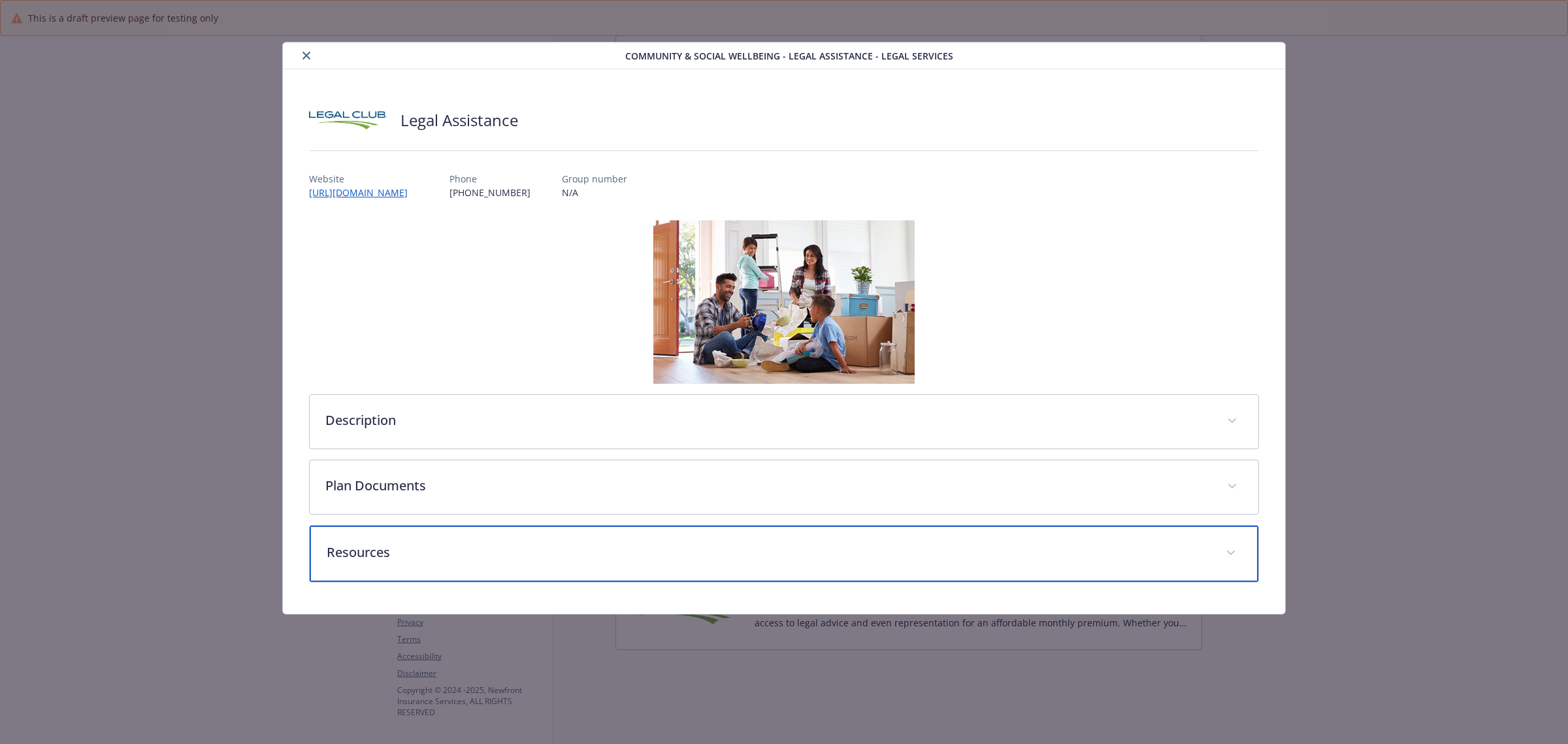
click at [886, 565] on div "Resources" at bounding box center [783, 554] width 949 height 56
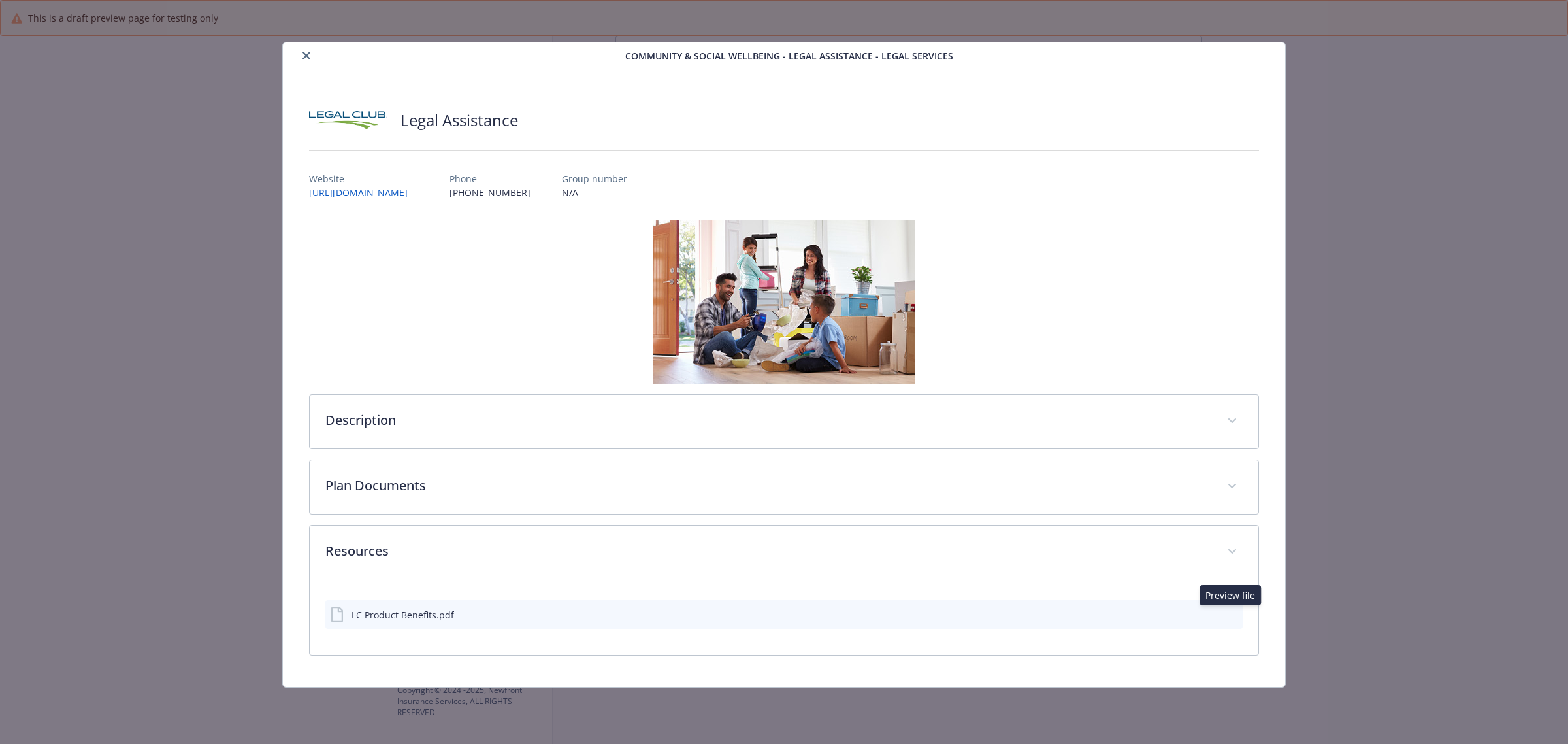
drag, startPoint x: 1226, startPoint y: 618, endPoint x: 1232, endPoint y: 604, distance: 15.2
click at [1232, 604] on div "LC Product Benefits.pdf Preview file Preview file" at bounding box center [784, 614] width 918 height 28
click at [1228, 611] on icon "preview file" at bounding box center [1230, 614] width 12 height 9
